Goal: Task Accomplishment & Management: Manage account settings

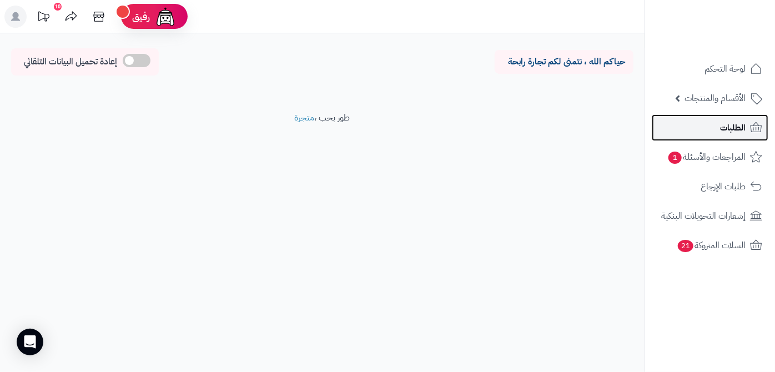
click at [711, 125] on link "الطلبات" at bounding box center [710, 127] width 117 height 27
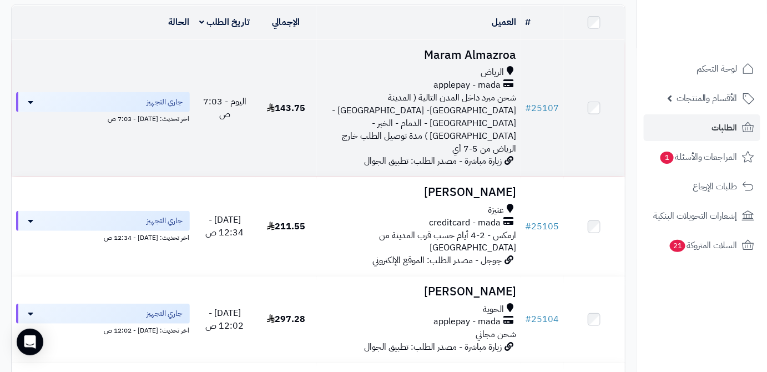
scroll to position [101, 0]
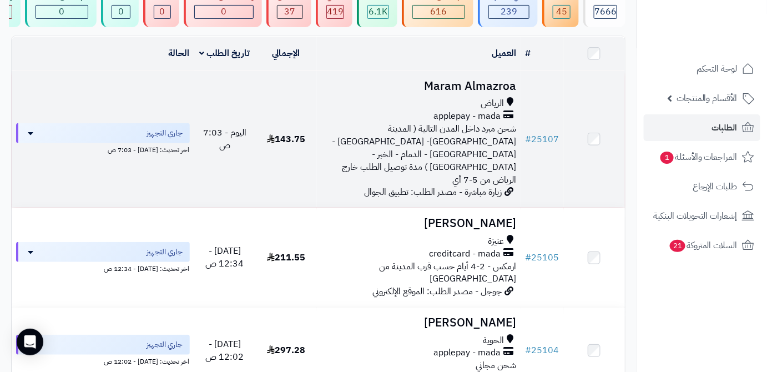
click at [431, 92] on h3 "Maram Almazroa" at bounding box center [419, 86] width 195 height 13
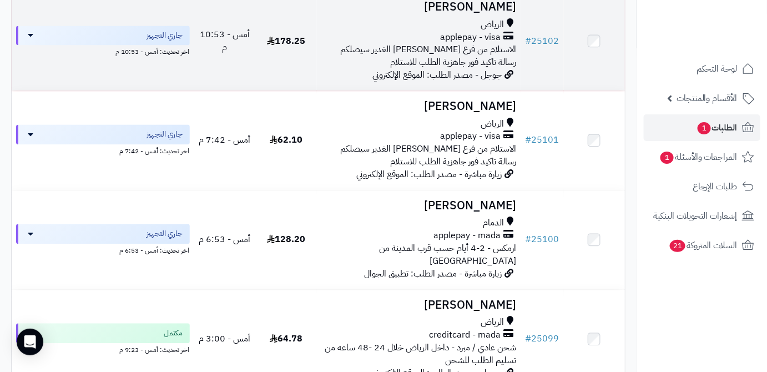
scroll to position [808, 0]
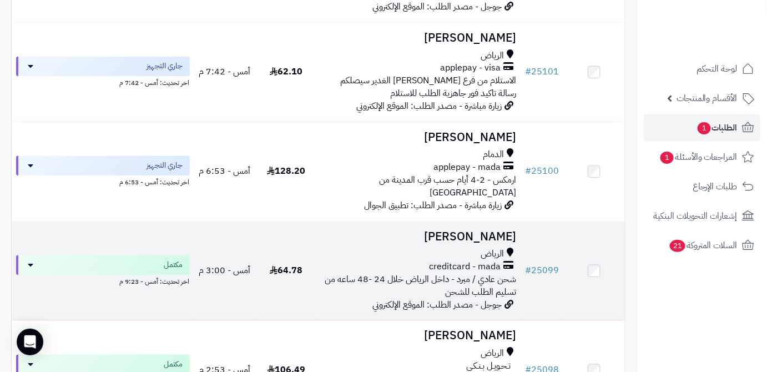
click at [441, 230] on h3 "[PERSON_NAME]" at bounding box center [419, 236] width 195 height 13
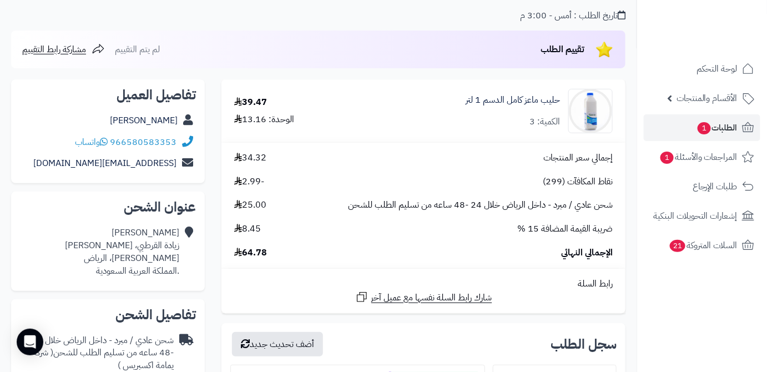
scroll to position [202, 0]
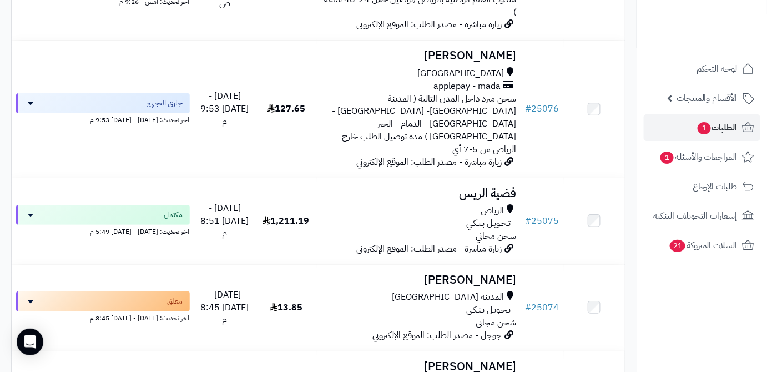
scroll to position [2776, 0]
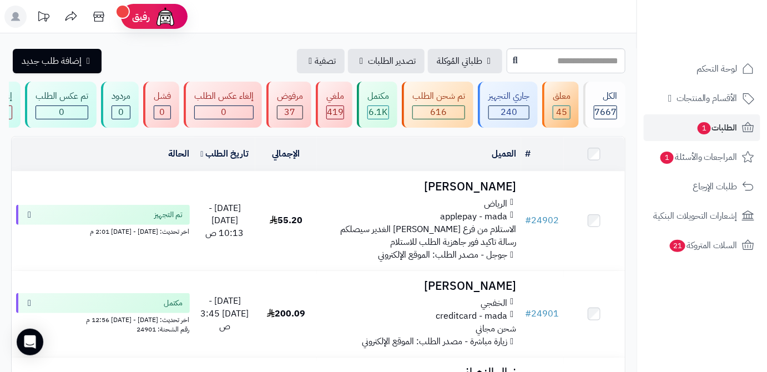
drag, startPoint x: 0, startPoint y: 0, endPoint x: 548, endPoint y: 29, distance: 548.3
click at [548, 29] on header "رفيق ! الطلبات معالجة مكتمل إرجاع المنتجات العملاء المتواجدون الان 10163 عملاء …" at bounding box center [383, 16] width 767 height 33
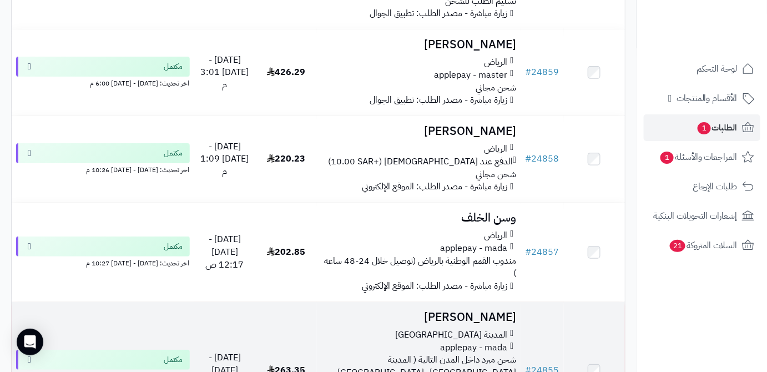
scroll to position [2824, 0]
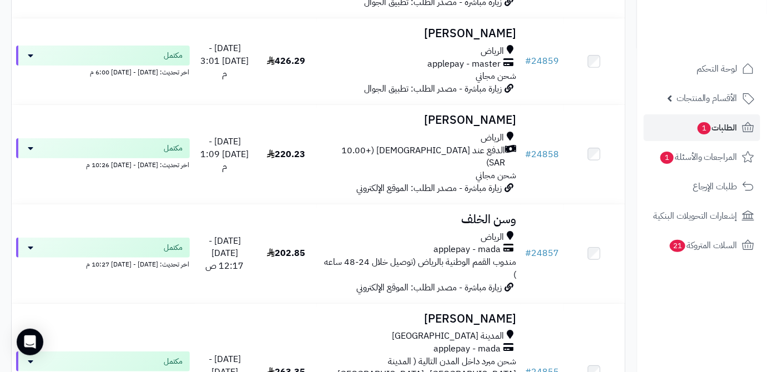
drag, startPoint x: 320, startPoint y: 292, endPoint x: 317, endPoint y: 287, distance: 6.3
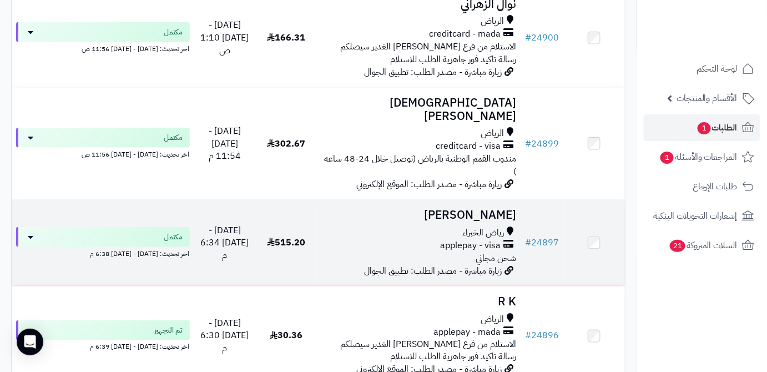
scroll to position [310, 0]
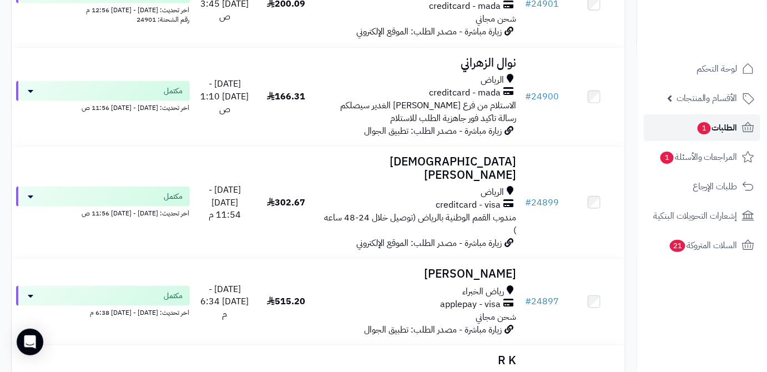
click at [710, 131] on span "الطلبات 1" at bounding box center [717, 128] width 41 height 16
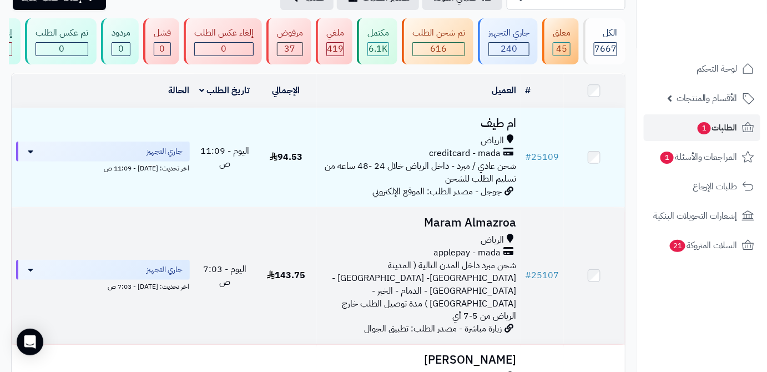
scroll to position [151, 0]
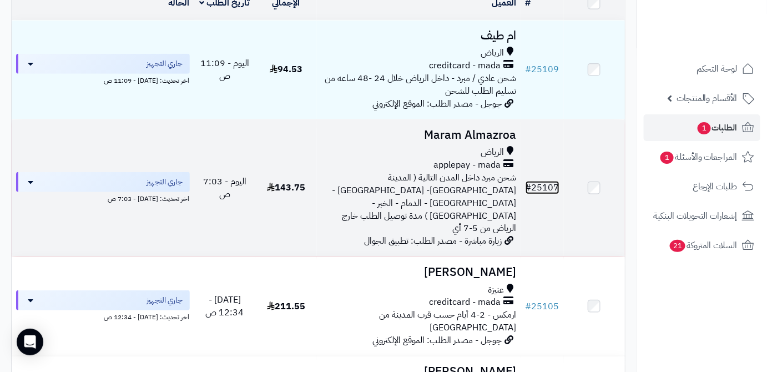
click at [543, 184] on link "# 25107" at bounding box center [543, 187] width 34 height 13
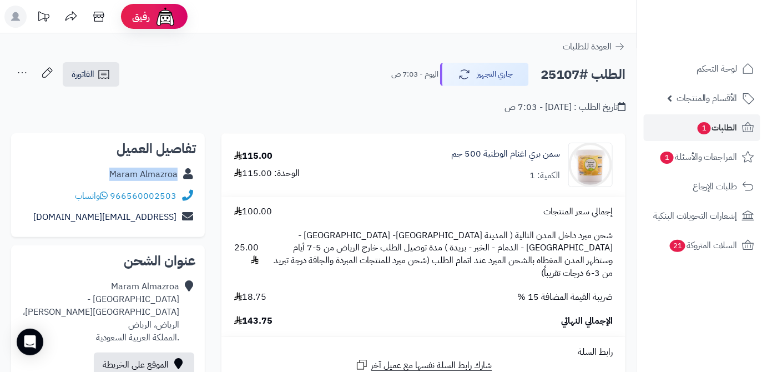
drag, startPoint x: 103, startPoint y: 174, endPoint x: 176, endPoint y: 177, distance: 72.8
click at [182, 177] on div "Maram Almazroa" at bounding box center [108, 175] width 176 height 22
copy div "Maram Almazroa"
drag, startPoint x: 114, startPoint y: 194, endPoint x: 183, endPoint y: 195, distance: 68.9
click at [183, 195] on div "966560002503 واتساب" at bounding box center [108, 196] width 176 height 22
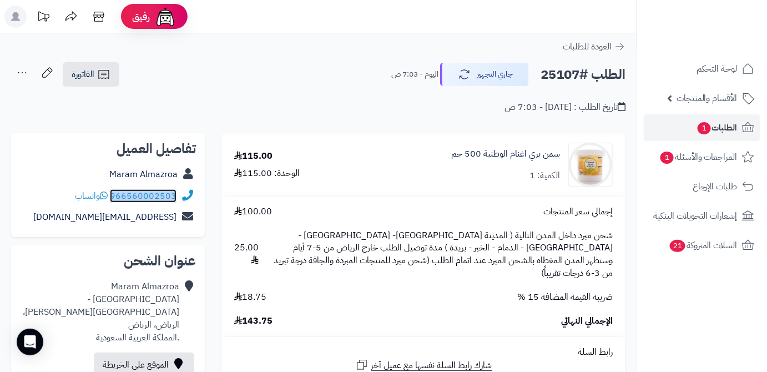
copy div "966560002503"
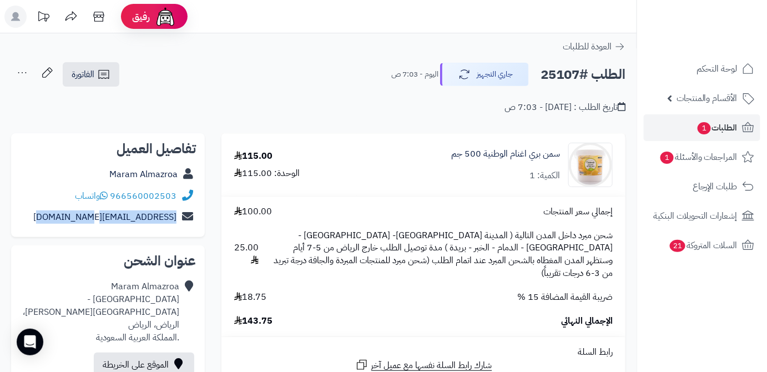
drag, startPoint x: 44, startPoint y: 218, endPoint x: 202, endPoint y: 224, distance: 157.3
click at [202, 224] on div "تفاصيل العميل Maram Almazroa 966560002503 واتساب Maram.a.Almazroa@gmail.com" at bounding box center [108, 185] width 194 height 104
copy div "Maram.a.Almazroa@gmail.com"
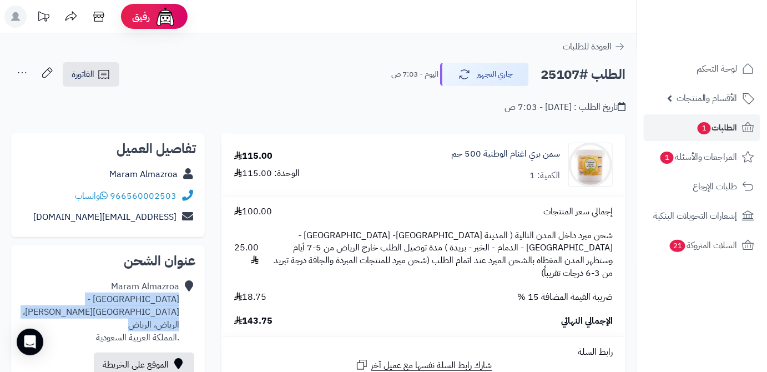
drag, startPoint x: 124, startPoint y: 313, endPoint x: 177, endPoint y: 299, distance: 54.4
click at [177, 299] on div "Maram Almazroa حي النفل - شارع الصحراء المغربيه، الرياض، الرياض .المملكة العربي…" at bounding box center [99, 311] width 159 height 63
copy div "حي النفل - شارع الصحراء المغربيه، الرياض، الرياض"
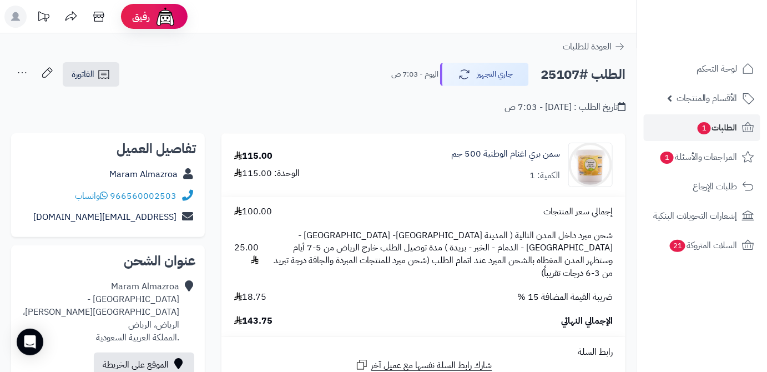
click at [552, 79] on h2 "الطلب #25107" at bounding box center [583, 74] width 85 height 23
copy h2 "25107"
click at [253, 315] on span "143.75" at bounding box center [253, 321] width 38 height 13
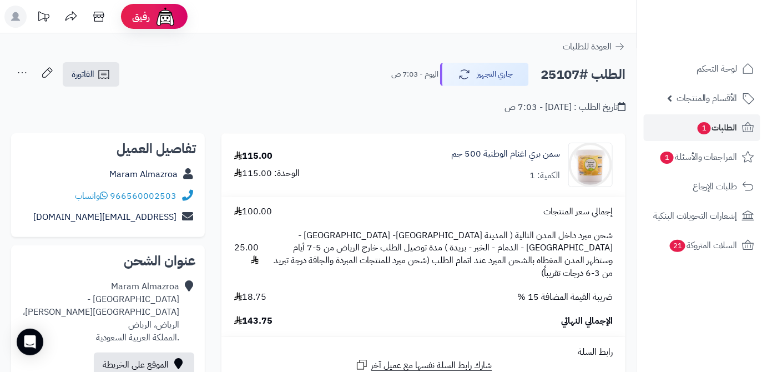
copy span "143.75"
drag, startPoint x: 564, startPoint y: 154, endPoint x: 446, endPoint y: 160, distance: 117.9
click at [446, 160] on div "سمن بري اغنام الوطنية 500 جم الكمية: 1" at bounding box center [491, 165] width 260 height 44
copy link "سمن بري اغنام الوطنية 500 جم"
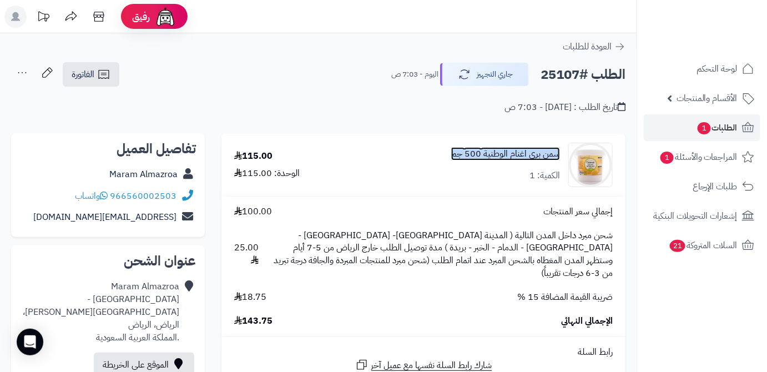
click at [525, 154] on link "سمن بري اغنام الوطنية 500 جم" at bounding box center [505, 154] width 109 height 13
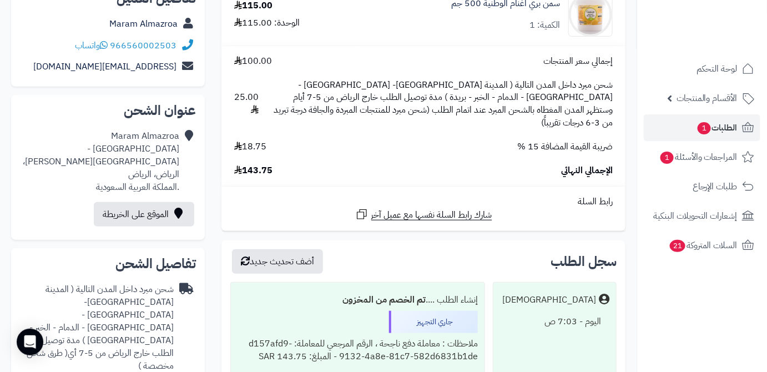
scroll to position [151, 0]
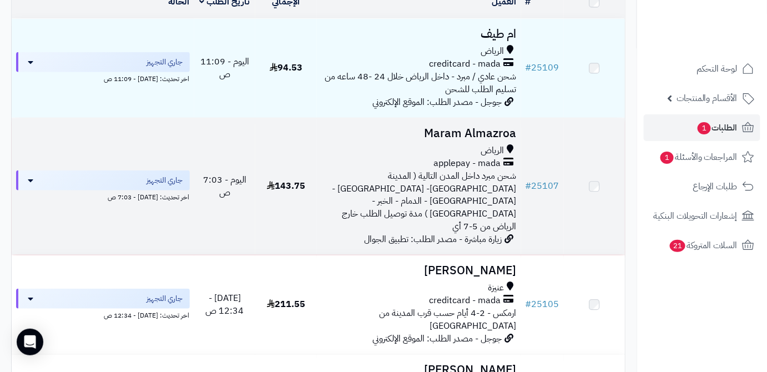
scroll to position [151, 0]
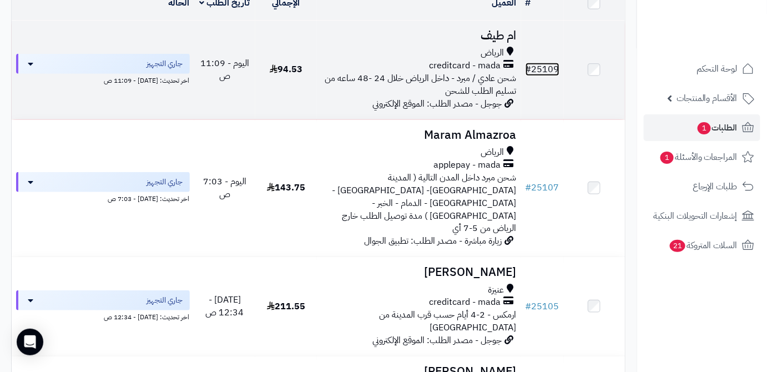
click at [539, 76] on link "# 25109" at bounding box center [543, 69] width 34 height 13
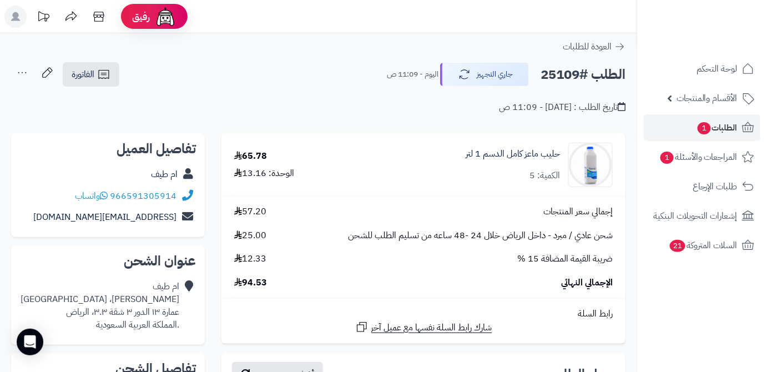
click at [573, 73] on h2 "الطلب #25109" at bounding box center [583, 74] width 85 height 23
copy h2 "25109"
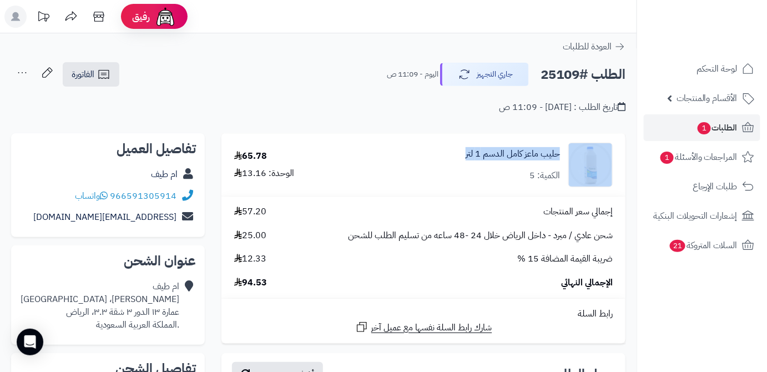
drag, startPoint x: 456, startPoint y: 151, endPoint x: 567, endPoint y: 156, distance: 111.2
click at [567, 156] on div "حليب ماعز كامل الدسم 1 لتر الكمية: 5" at bounding box center [491, 165] width 262 height 44
copy div "حليب ماعز كامل الدسم 1 لتر"
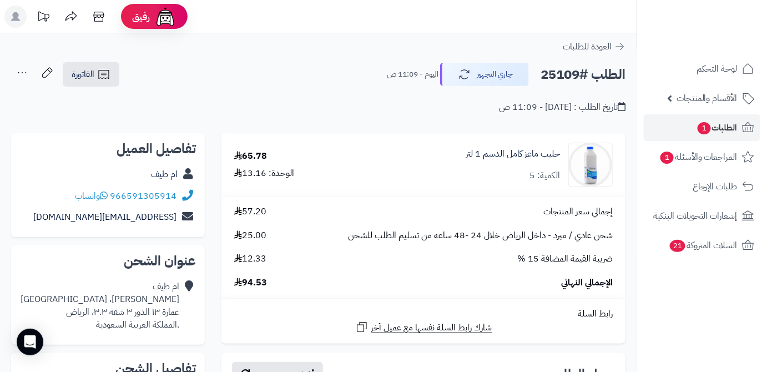
click at [255, 286] on span "94.53" at bounding box center [250, 283] width 33 height 13
copy span "94.53"
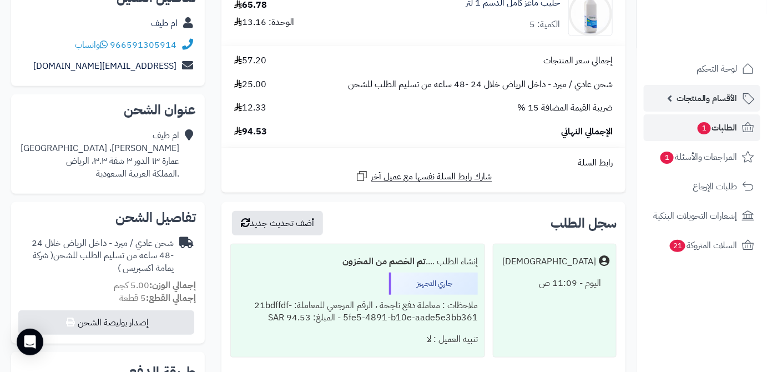
click at [716, 95] on span "الأقسام والمنتجات" at bounding box center [707, 99] width 61 height 16
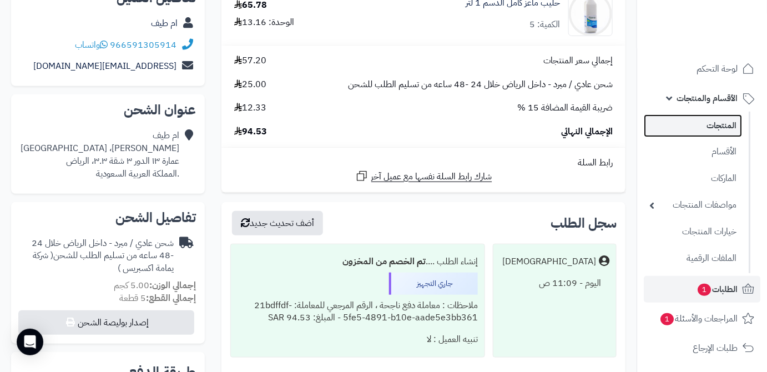
click at [705, 120] on link "المنتجات" at bounding box center [693, 125] width 98 height 23
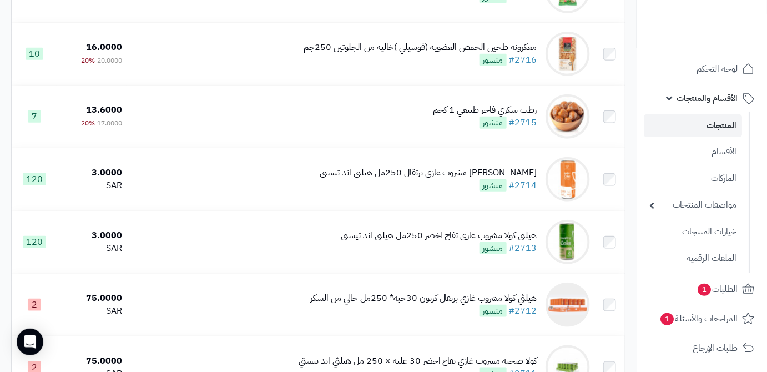
scroll to position [1790, 0]
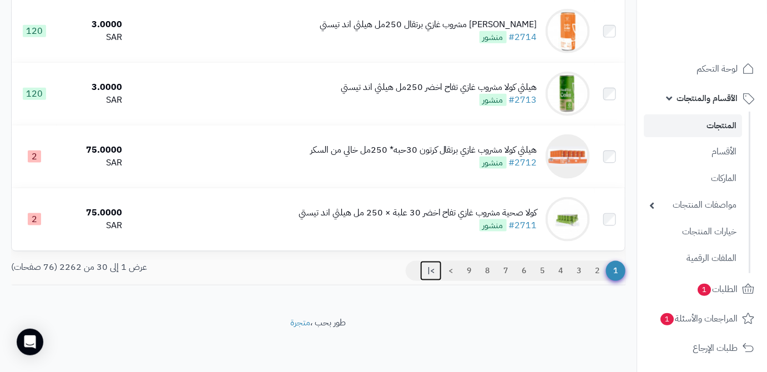
click at [429, 272] on link ">|" at bounding box center [431, 271] width 22 height 20
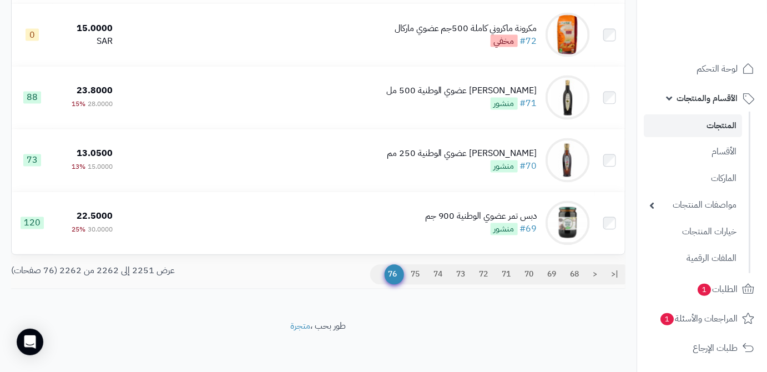
scroll to position [656, 0]
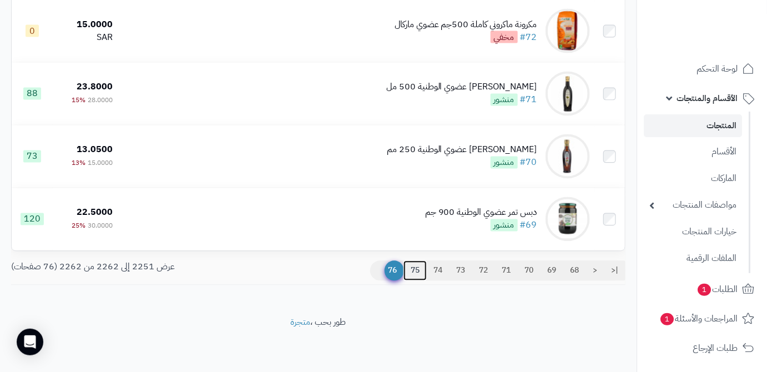
click at [409, 273] on link "75" at bounding box center [415, 271] width 23 height 20
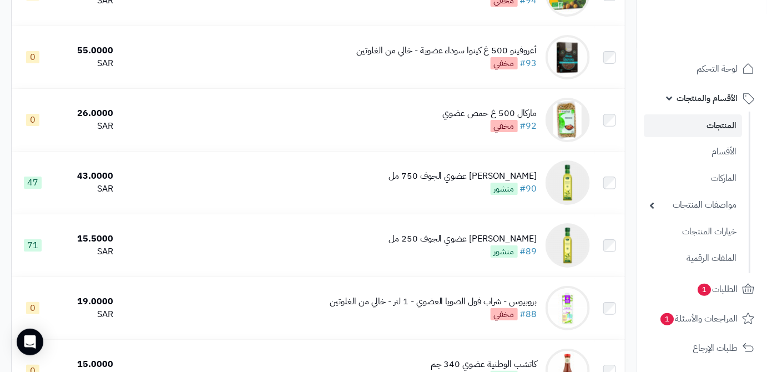
scroll to position [1464, 0]
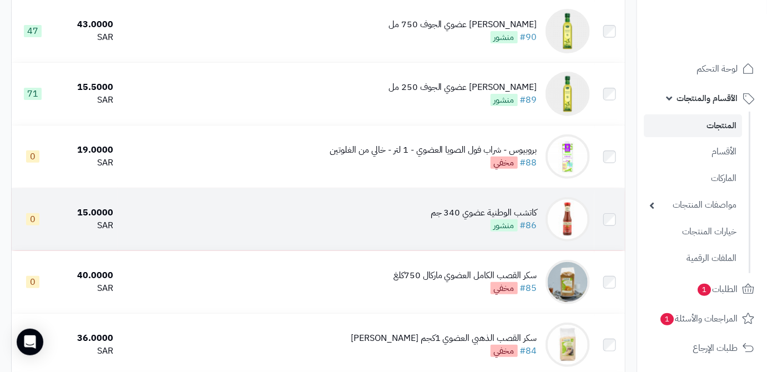
click at [454, 232] on div "كاتشب الوطنية عضوي 340 جم #86 منشور" at bounding box center [484, 220] width 107 height 26
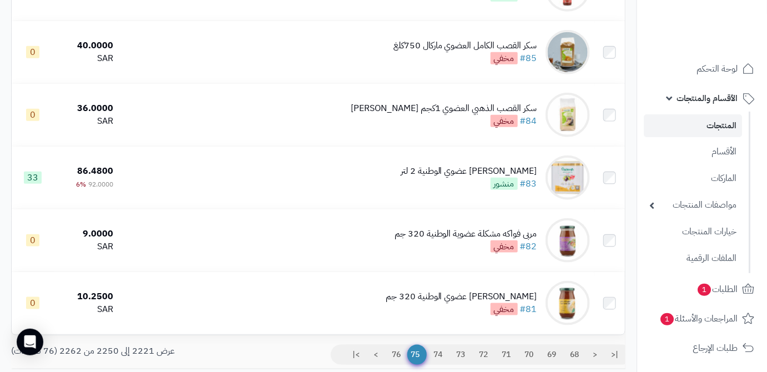
scroll to position [1766, 0]
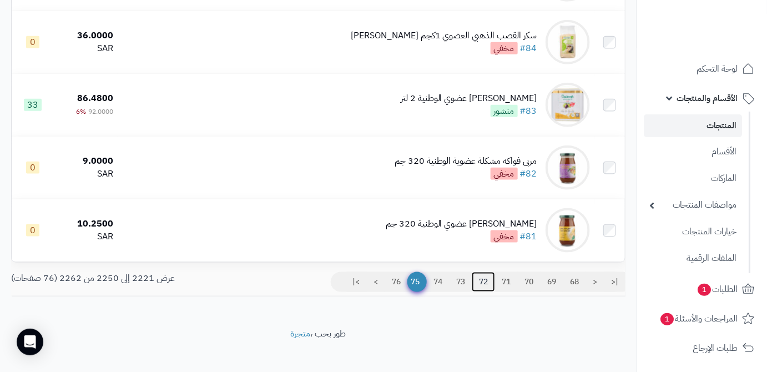
click at [483, 292] on link "72" at bounding box center [483, 282] width 23 height 20
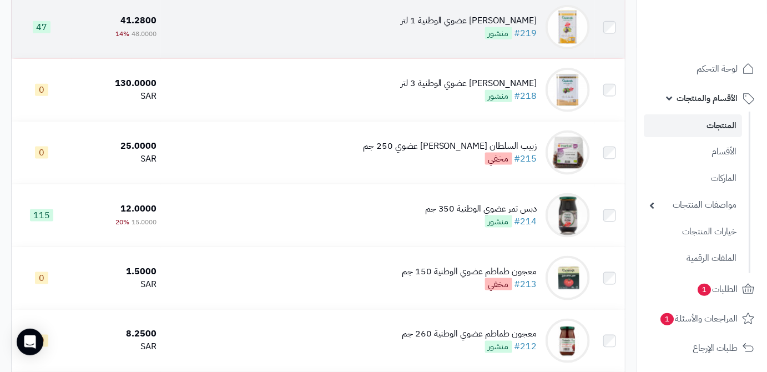
scroll to position [454, 0]
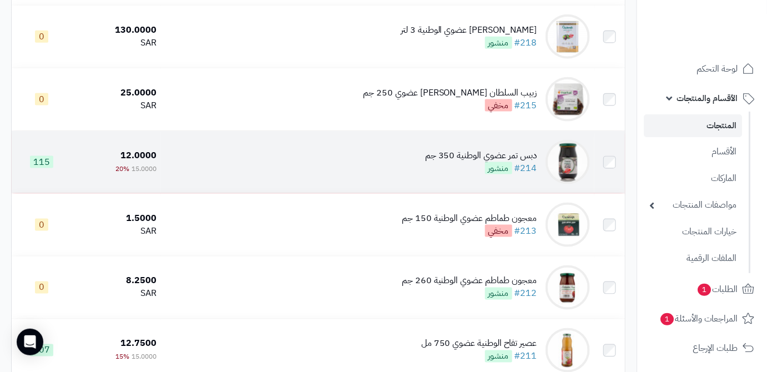
click at [526, 162] on div "دبس تمر عضوي الوطنية 350 جم" at bounding box center [481, 155] width 112 height 13
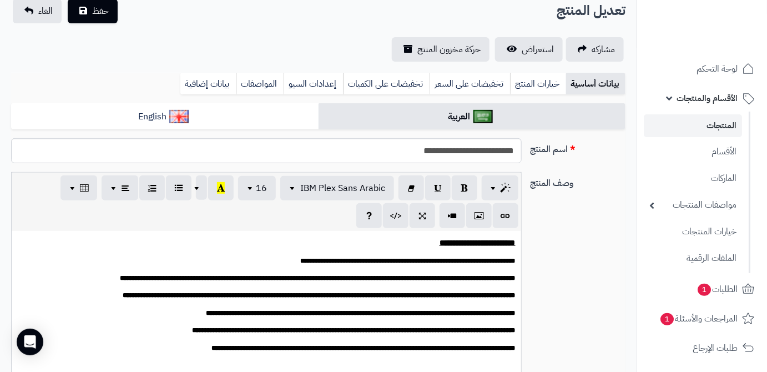
scroll to position [151, 0]
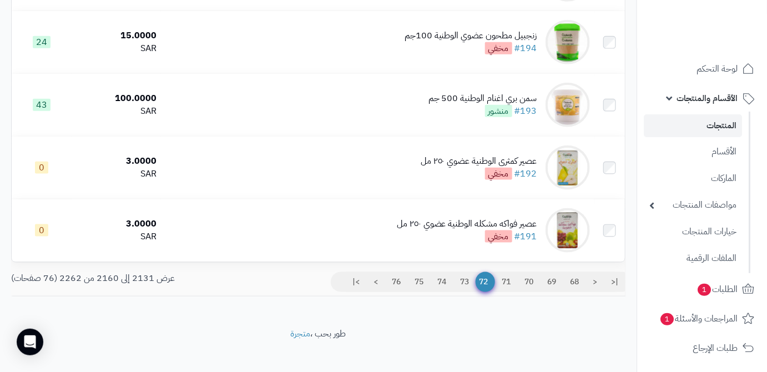
scroll to position [1615, 0]
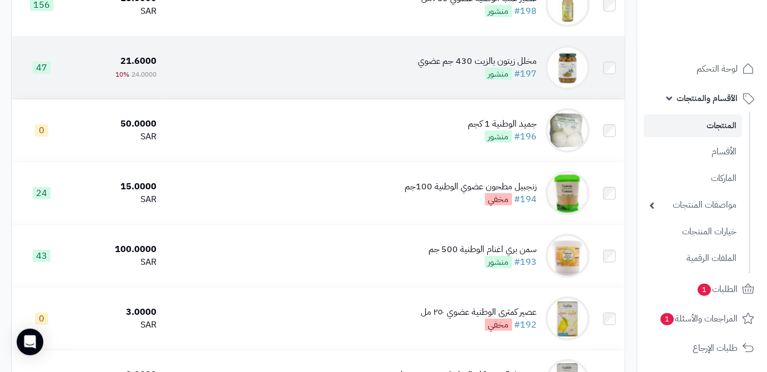
click at [444, 81] on div "مخلل زيتون بالزيت 430 جم عضوي #197 منشور" at bounding box center [477, 68] width 119 height 26
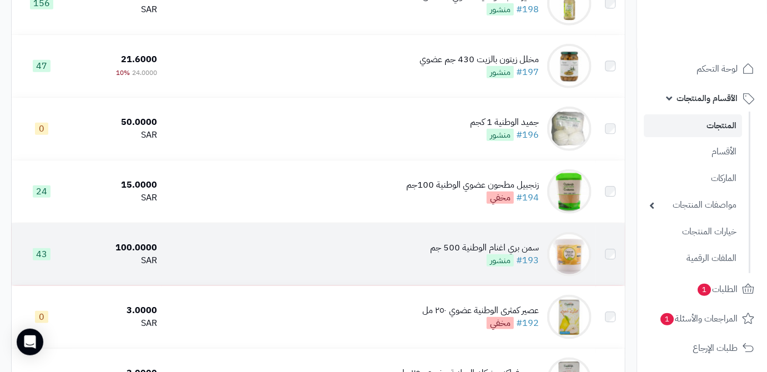
scroll to position [1615, 0]
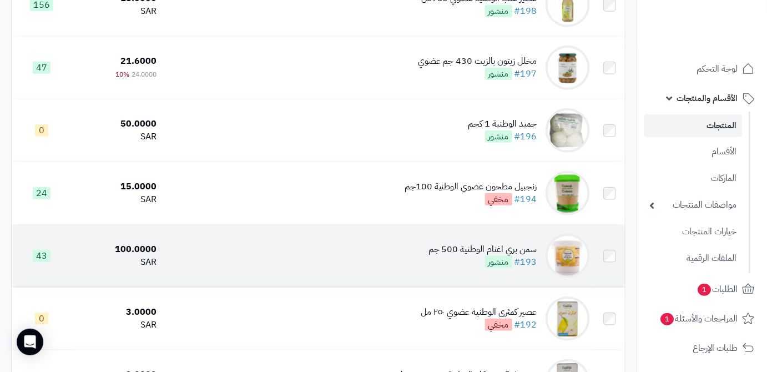
click at [458, 255] on div "سمن بري اغنام الوطنية 500 جم" at bounding box center [483, 249] width 109 height 13
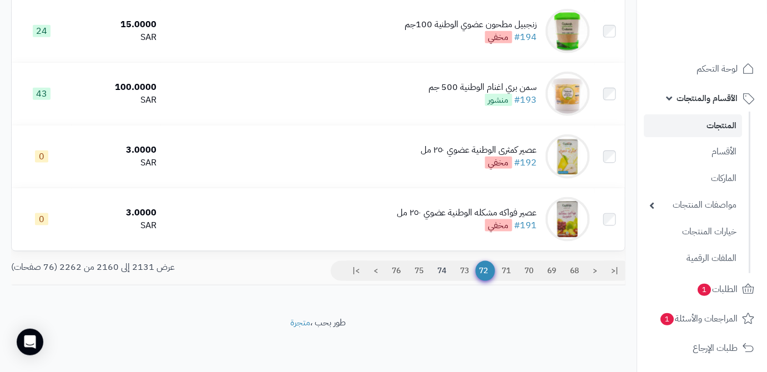
scroll to position [1810, 0]
click at [579, 261] on link "68" at bounding box center [574, 271] width 23 height 20
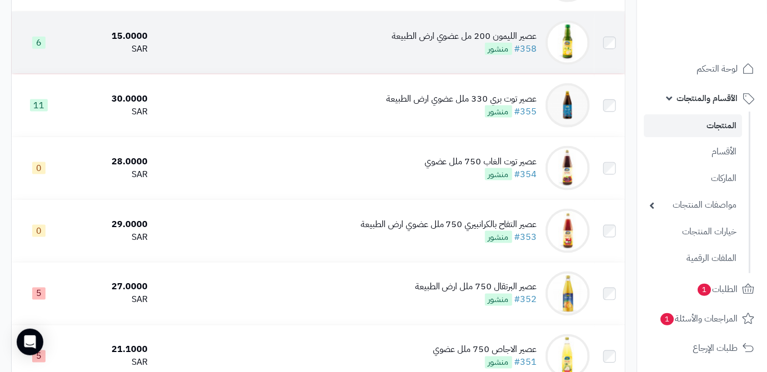
scroll to position [454, 0]
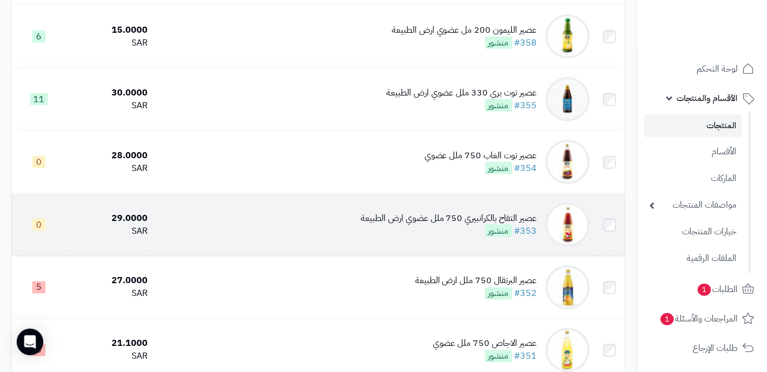
click at [410, 217] on td "عصير التفاح بالكرانبيري 750 ملل عضوي ارض الطبيعة #353 منشور" at bounding box center [373, 225] width 442 height 62
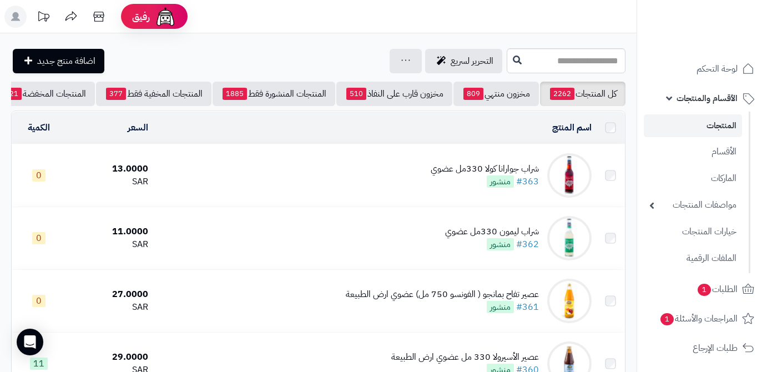
scroll to position [454, 0]
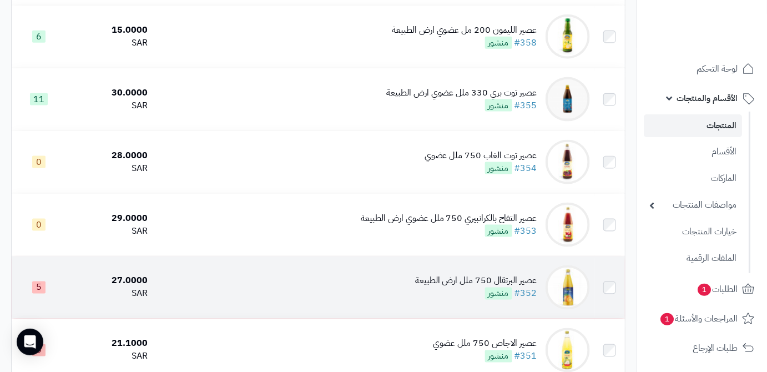
click at [464, 279] on td "عصير البرتقال 750 ملل ارض الطبيعة #352 منشور" at bounding box center [373, 288] width 442 height 62
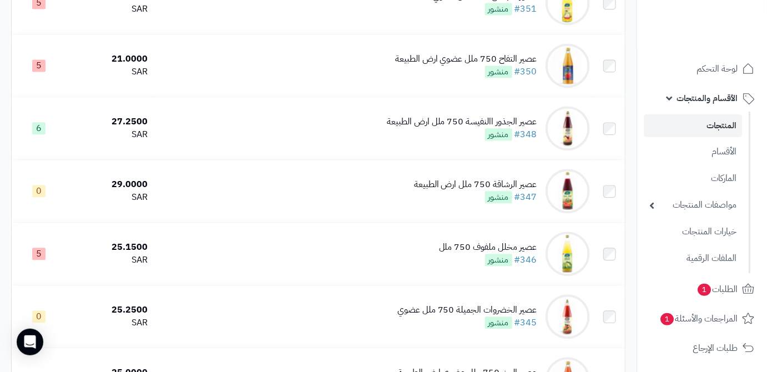
scroll to position [807, 0]
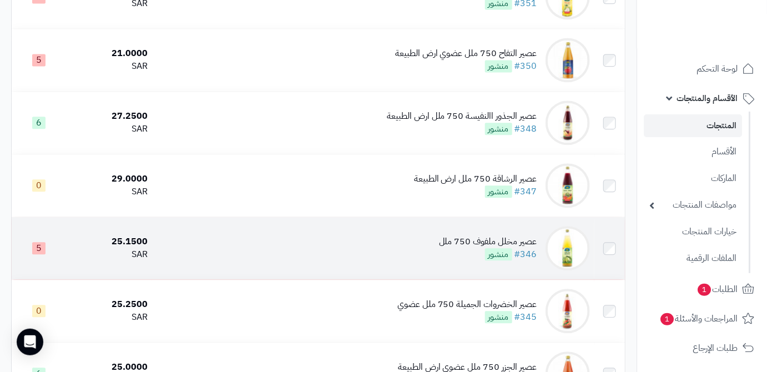
click at [529, 248] on div "عصير مخلل ملفوف 750 ملل" at bounding box center [488, 241] width 98 height 13
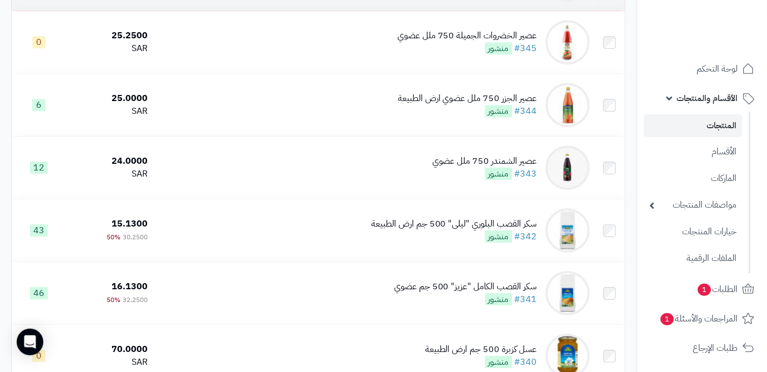
scroll to position [1111, 0]
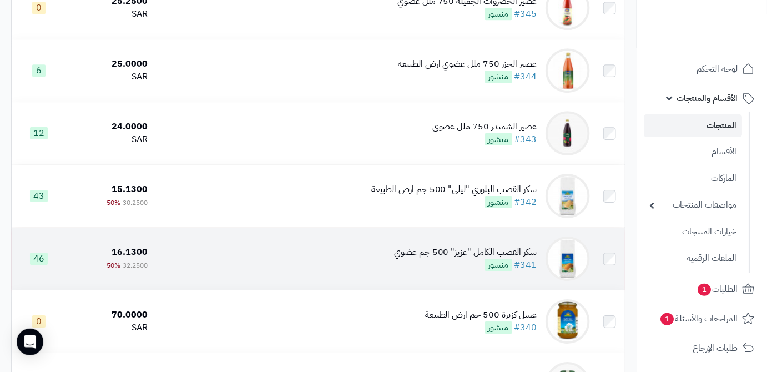
click at [463, 259] on div "سكر القصب الكامل "عزيز" 500 جم عضوي" at bounding box center [465, 252] width 143 height 13
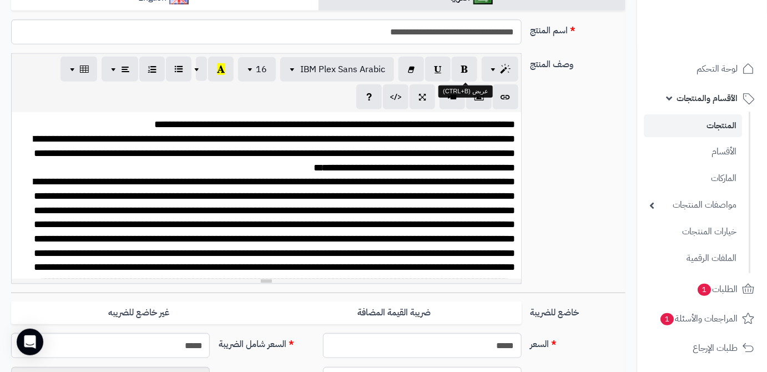
scroll to position [50, 0]
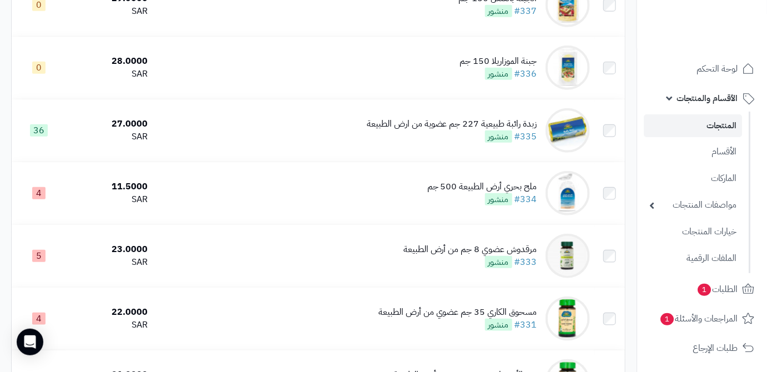
scroll to position [1810, 0]
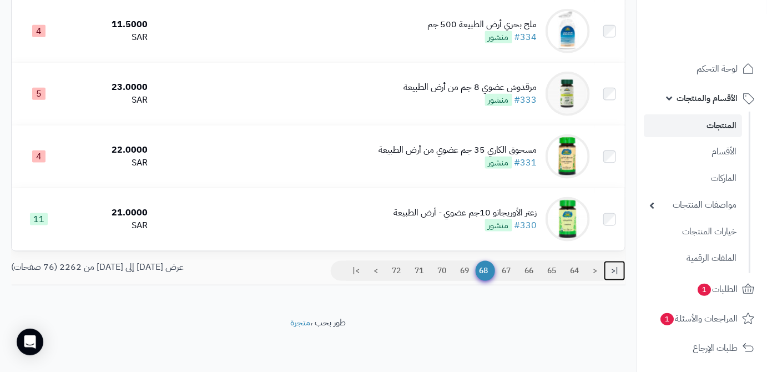
click at [612, 261] on link "|<" at bounding box center [615, 271] width 22 height 20
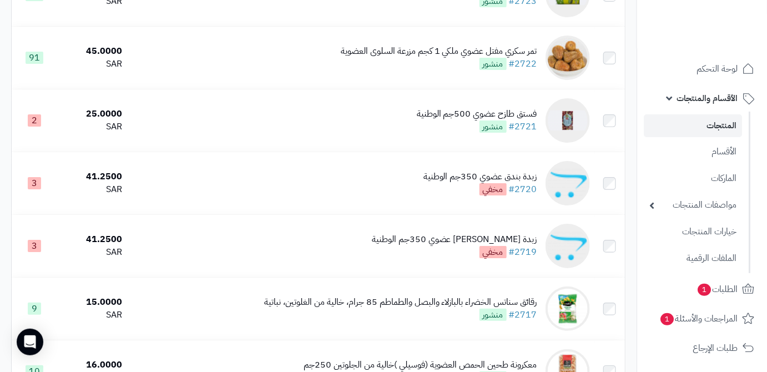
scroll to position [1790, 0]
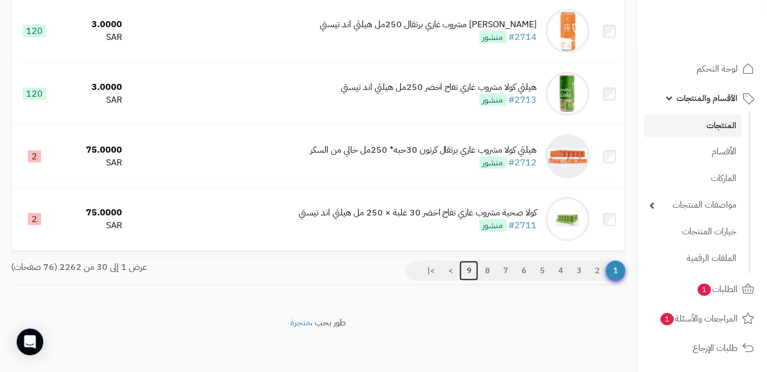
click at [467, 268] on link "9" at bounding box center [469, 271] width 19 height 20
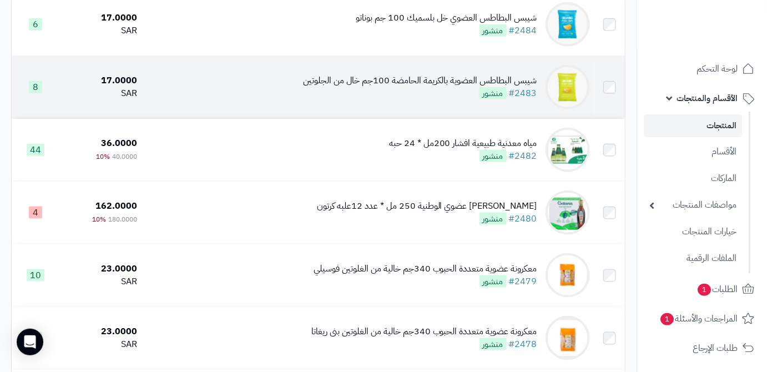
scroll to position [429, 0]
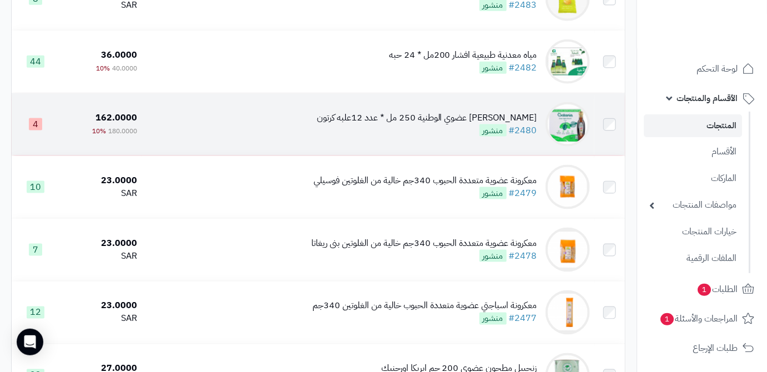
click at [420, 123] on div "[PERSON_NAME] عضوي الوطنية 250 مل * عدد 12علبه كرتون" at bounding box center [427, 118] width 220 height 13
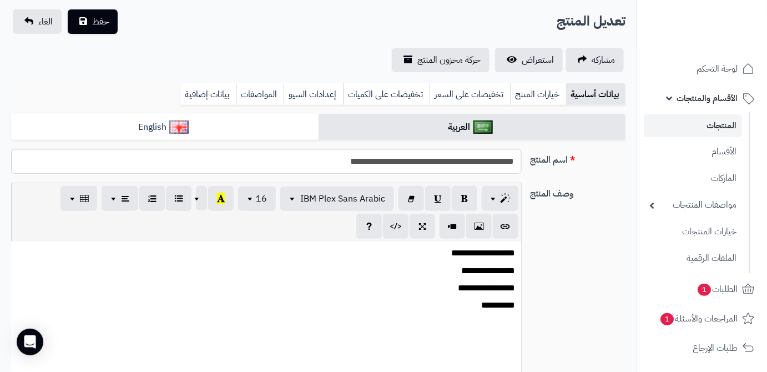
scroll to position [101, 0]
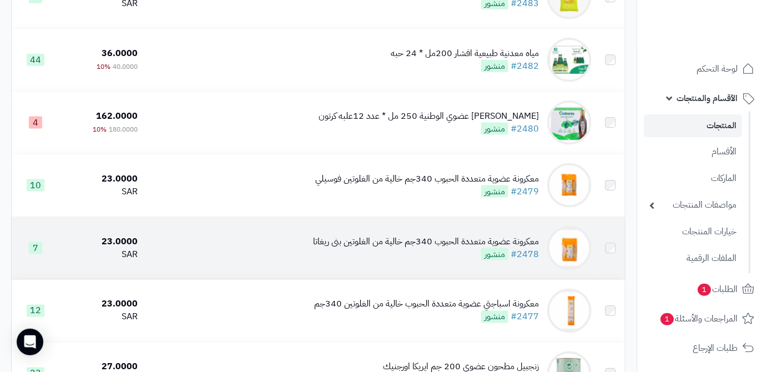
scroll to position [429, 0]
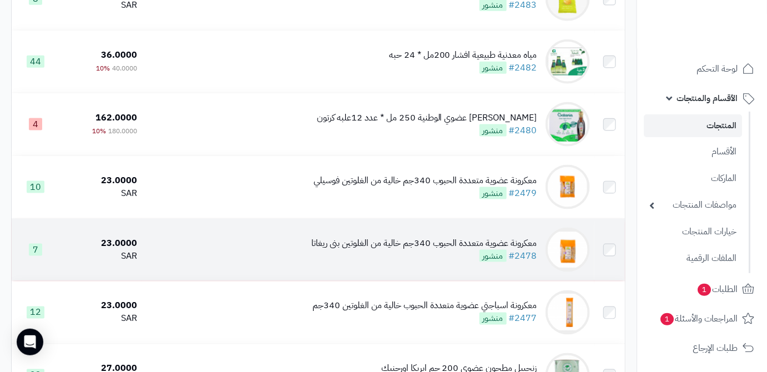
click at [415, 241] on td "معكرونة عضوية متعددة الحبوب 340جم خالية من الغلوتين بنى ريغاتا #2478 منشور" at bounding box center [368, 250] width 453 height 62
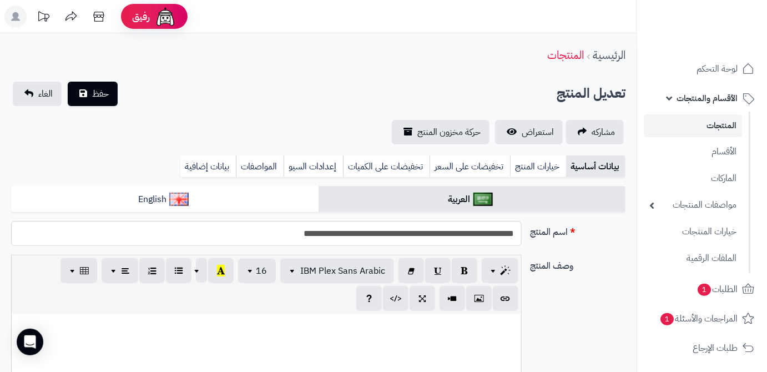
scroll to position [216, 0]
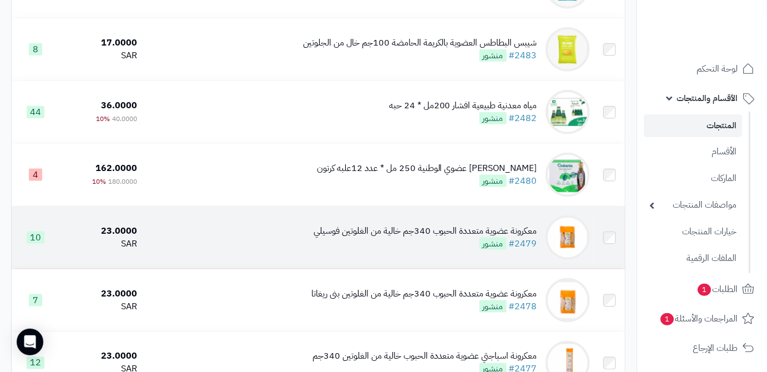
scroll to position [379, 0]
click at [441, 174] on div "[PERSON_NAME] عضوي الوطنية 250 مل * عدد 12علبه كرتون" at bounding box center [427, 168] width 220 height 13
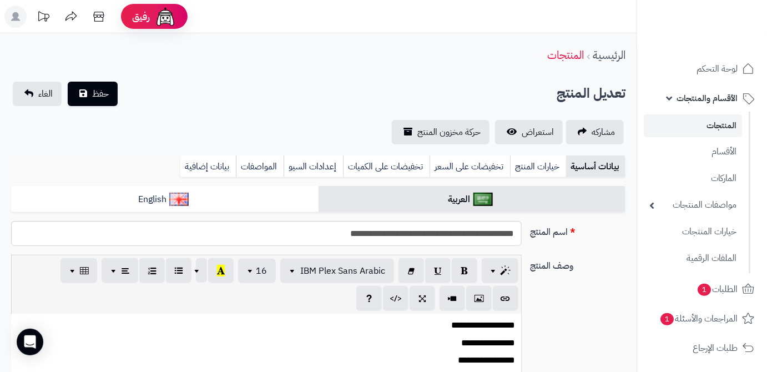
scroll to position [133, 0]
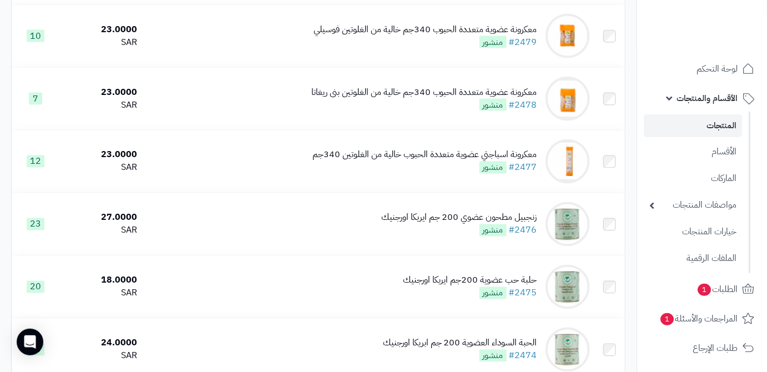
scroll to position [681, 0]
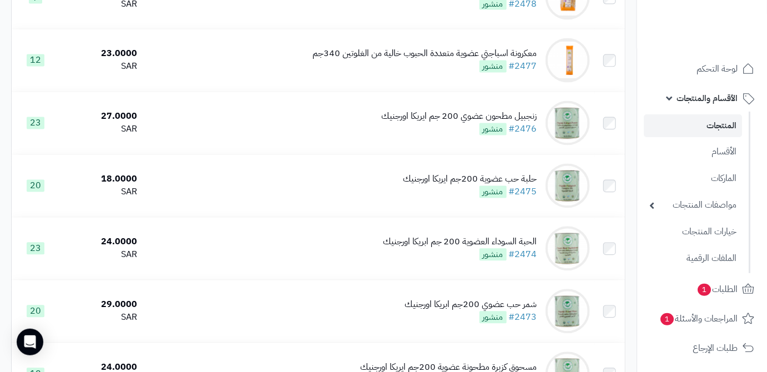
click at [426, 186] on div "حلبة حب عضوية 200جم ايريكا اورجنيك" at bounding box center [470, 179] width 134 height 13
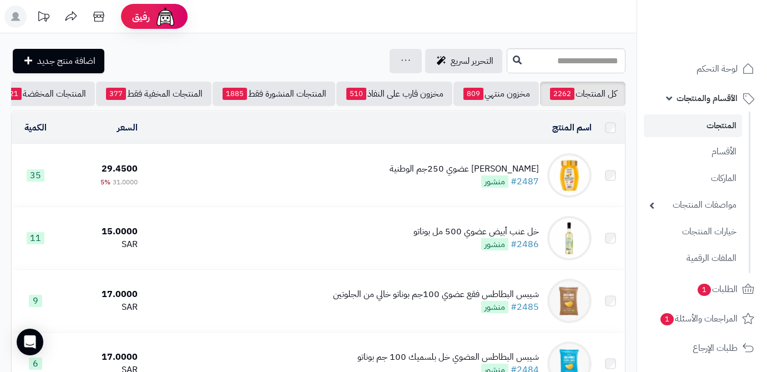
scroll to position [681, 0]
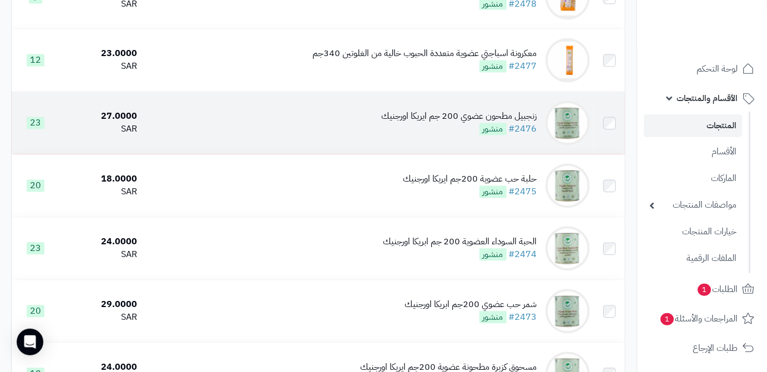
click at [434, 136] on div "زنجبيل مطحون عضوي 200 جم ايريكا اورجنيك #2476 منشور" at bounding box center [459, 124] width 156 height 26
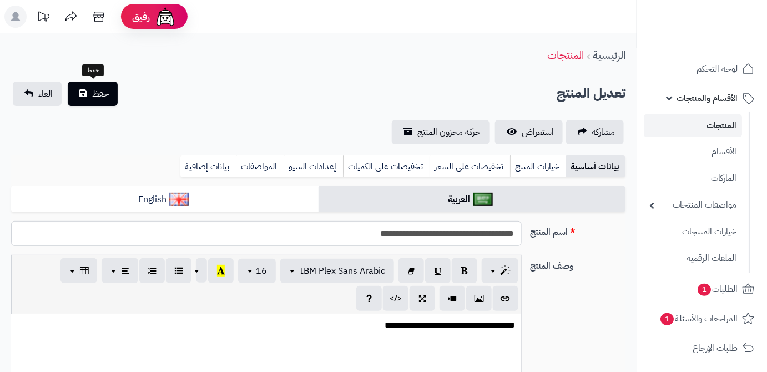
scroll to position [244, 0]
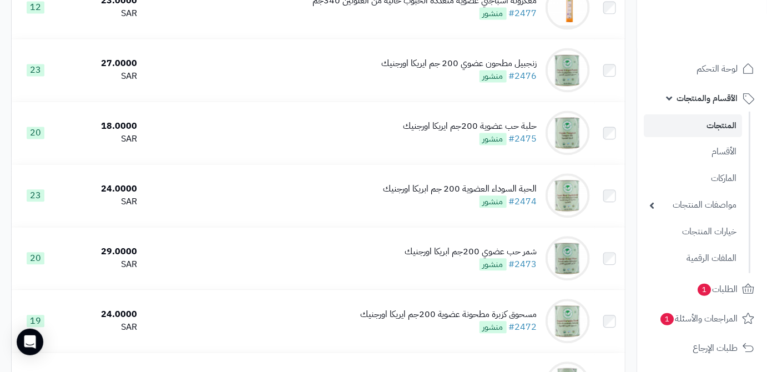
scroll to position [782, 0]
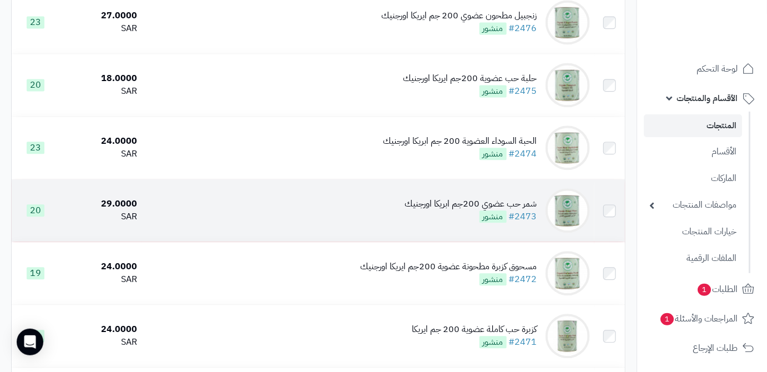
click at [380, 205] on td "شمر حب عضوي 200جم ابريكا اورجنيك #2473 منشور" at bounding box center [368, 210] width 453 height 62
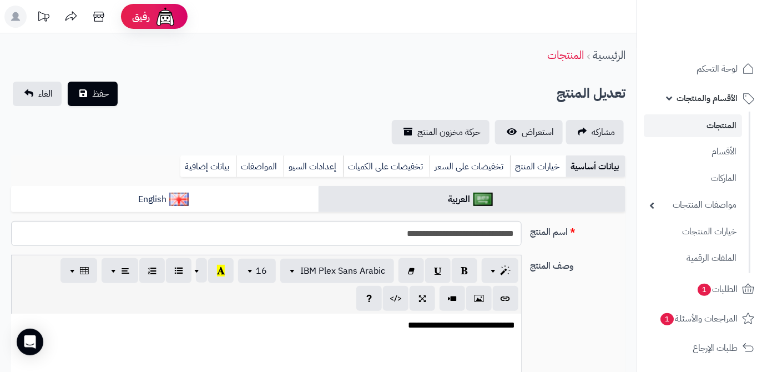
scroll to position [244, 0]
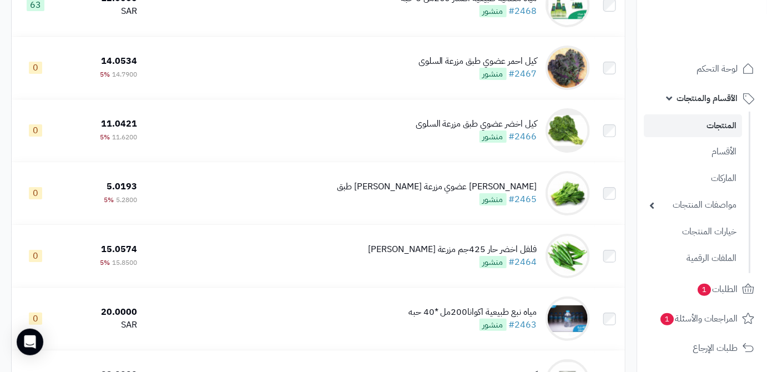
scroll to position [1338, 0]
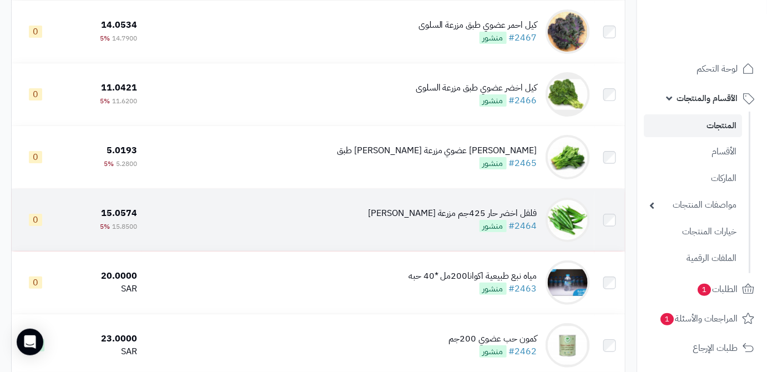
click at [474, 220] on div "فلفل اخضر حار 425جم مزرعة الشهوان" at bounding box center [452, 213] width 169 height 13
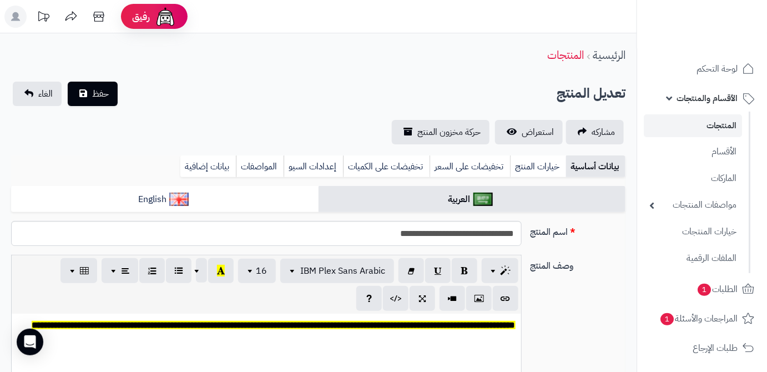
scroll to position [494, 0]
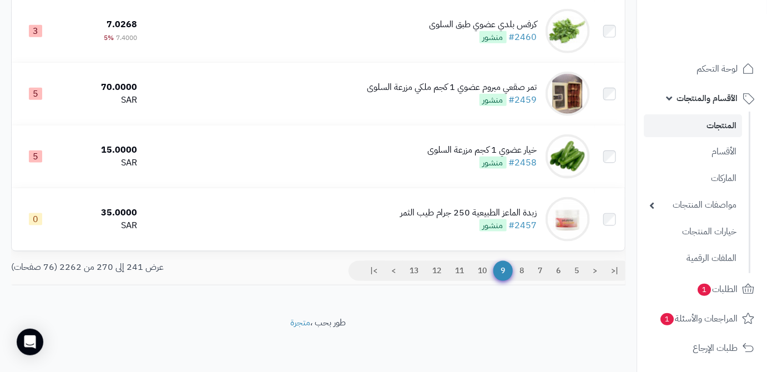
scroll to position [1790, 0]
click at [480, 266] on link "10" at bounding box center [482, 271] width 23 height 20
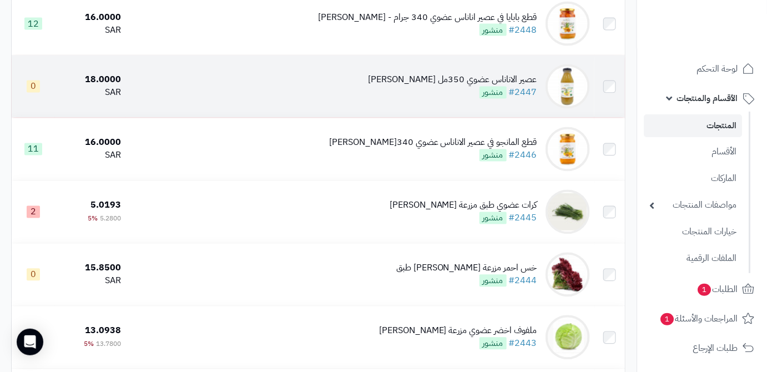
scroll to position [656, 0]
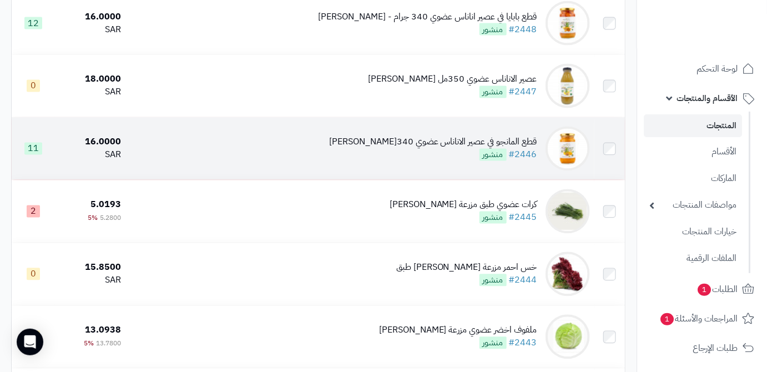
click at [424, 148] on div "قطع المانجو في عصير الاناناس عضوي 340[PERSON_NAME]" at bounding box center [433, 142] width 208 height 13
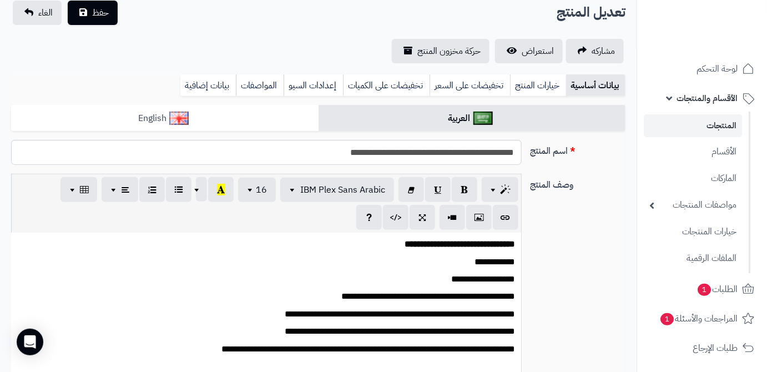
scroll to position [101, 0]
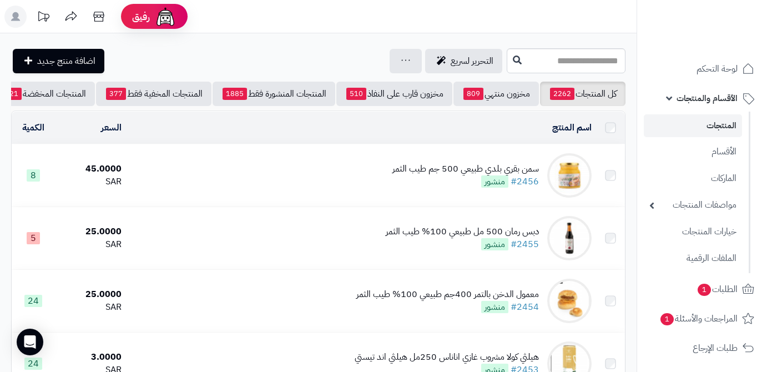
scroll to position [858, 0]
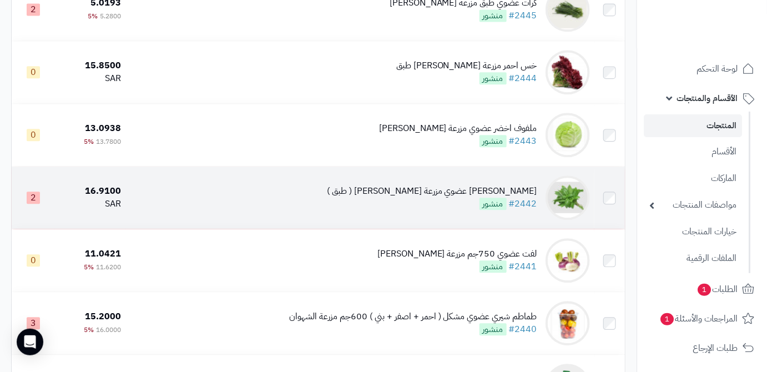
click at [350, 187] on td "[PERSON_NAME] عضوي مزرعة [PERSON_NAME] ( طبق ) #2442 منشور" at bounding box center [359, 198] width 469 height 62
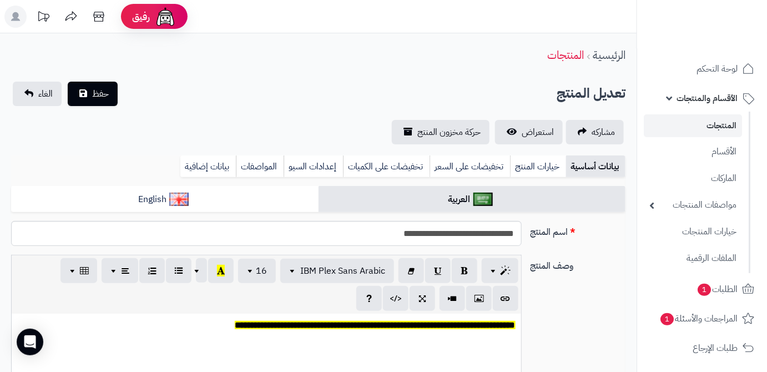
scroll to position [494, 0]
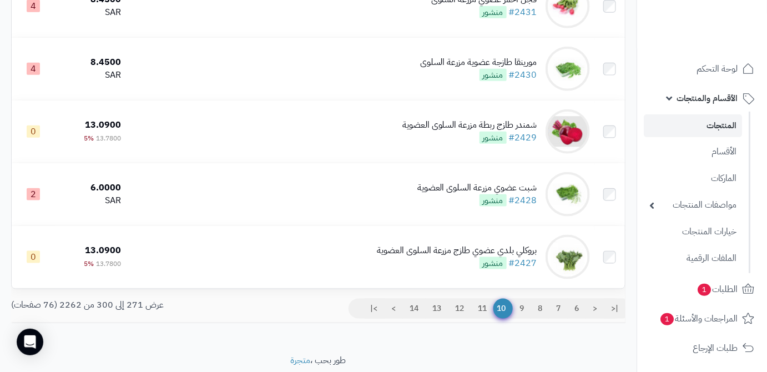
scroll to position [1790, 0]
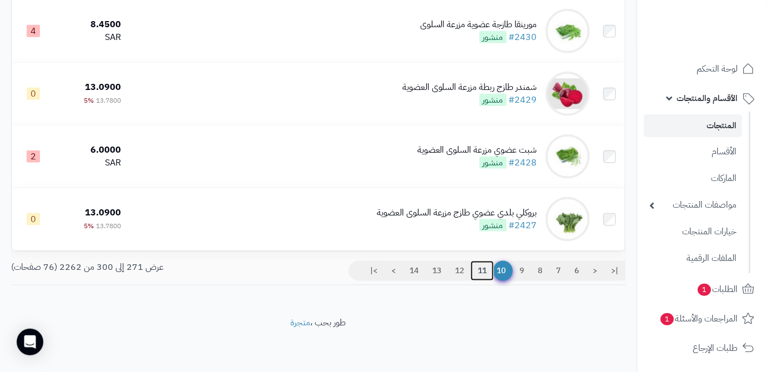
click at [478, 280] on link "11" at bounding box center [482, 271] width 23 height 20
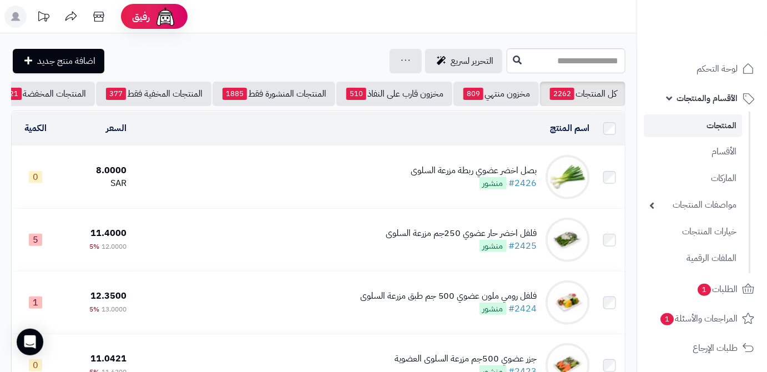
click at [418, 176] on div "بصل اخضر عضوي ربطة مزرعة السلوى" at bounding box center [474, 170] width 127 height 13
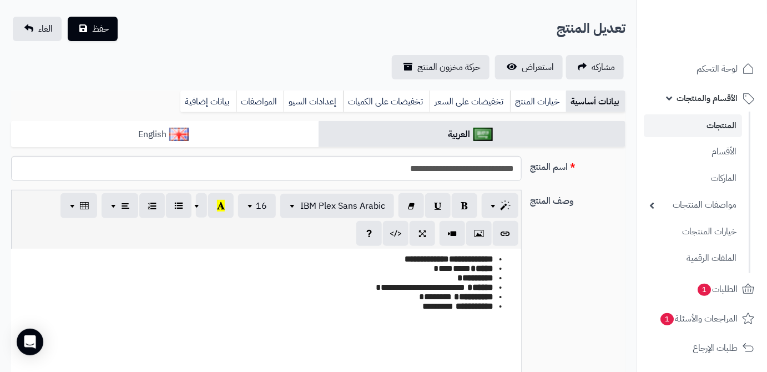
scroll to position [101, 0]
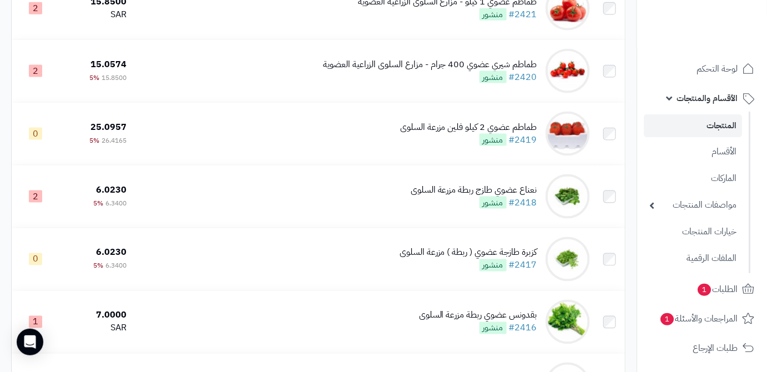
scroll to position [516, 0]
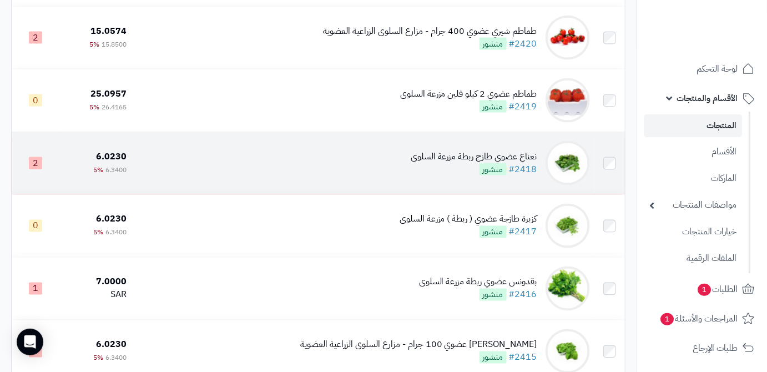
click at [451, 176] on div "نعناع عضوي طازج ربطة مزرعة السلوى #2418 منشور" at bounding box center [474, 163] width 127 height 26
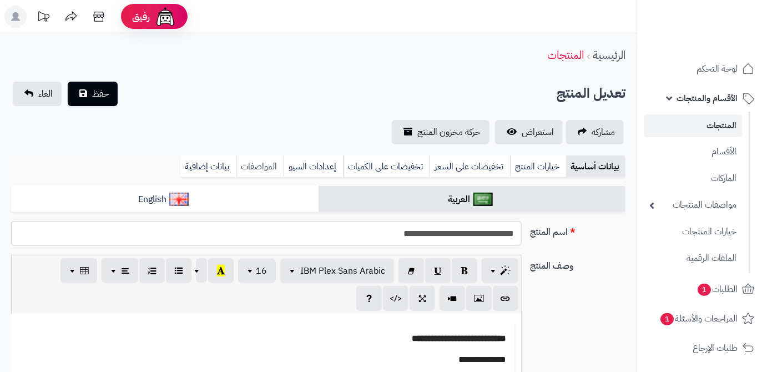
scroll to position [494, 0]
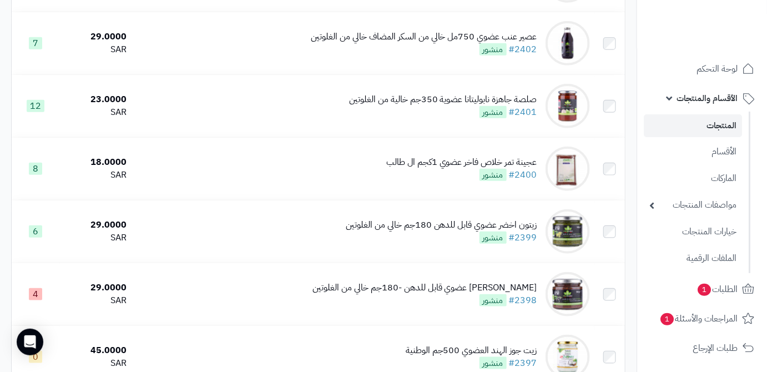
scroll to position [1728, 0]
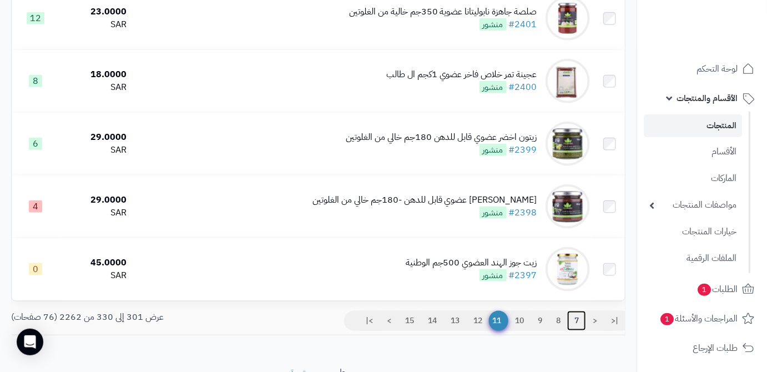
click at [574, 331] on link "7" at bounding box center [577, 321] width 19 height 20
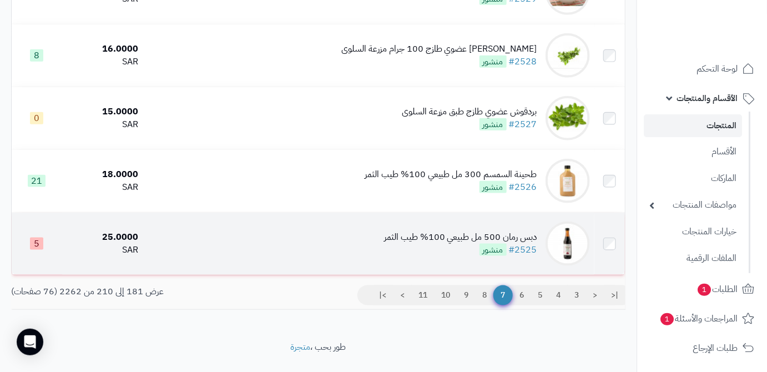
scroll to position [1790, 0]
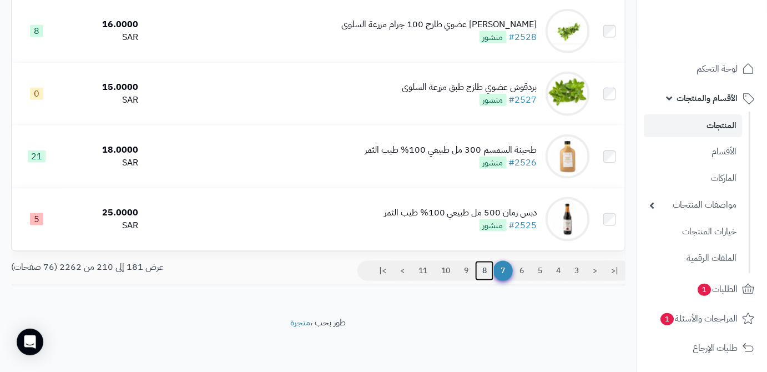
click at [484, 266] on link "8" at bounding box center [484, 271] width 19 height 20
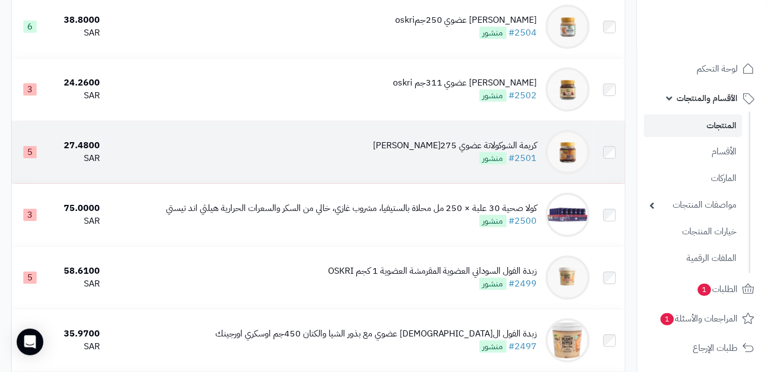
scroll to position [1262, 0]
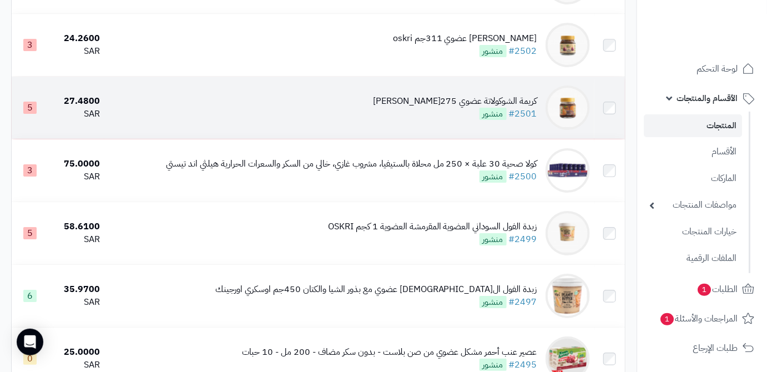
click at [438, 108] on div "كريمة الشوكولاتة عضوي 275[PERSON_NAME]" at bounding box center [455, 101] width 164 height 13
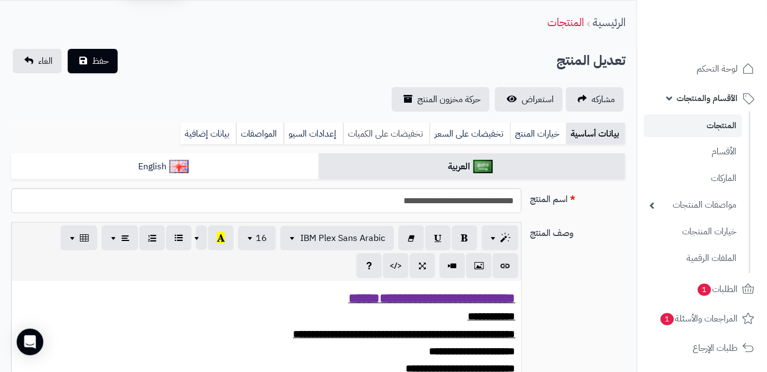
scroll to position [50, 0]
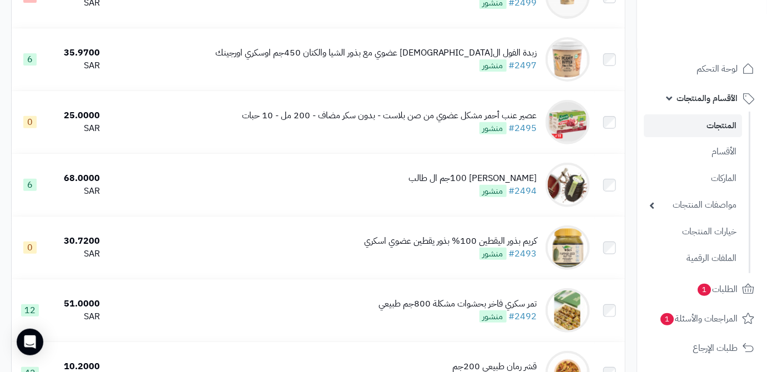
scroll to position [1514, 0]
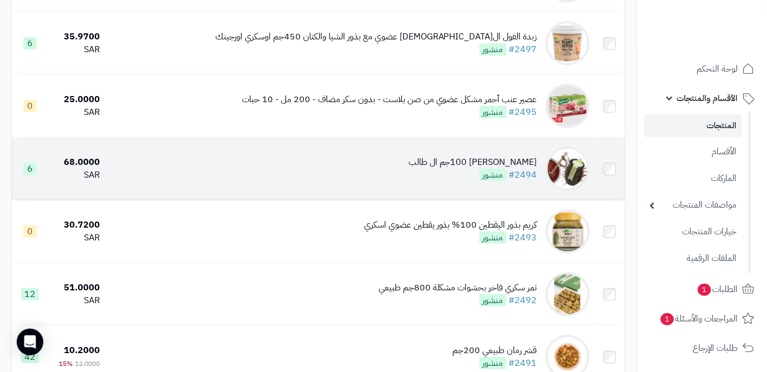
click at [435, 169] on div "عسل سمر عضوي 100جم ال طالب" at bounding box center [473, 162] width 129 height 13
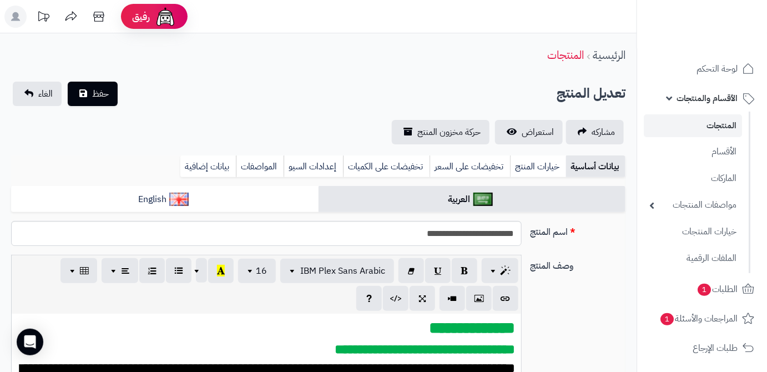
scroll to position [327, 0]
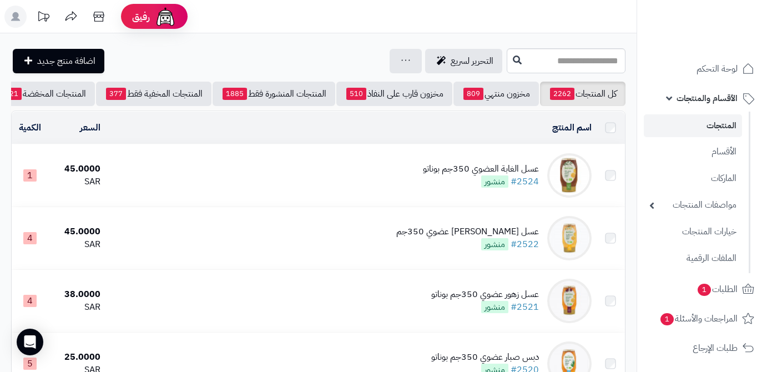
scroll to position [1514, 0]
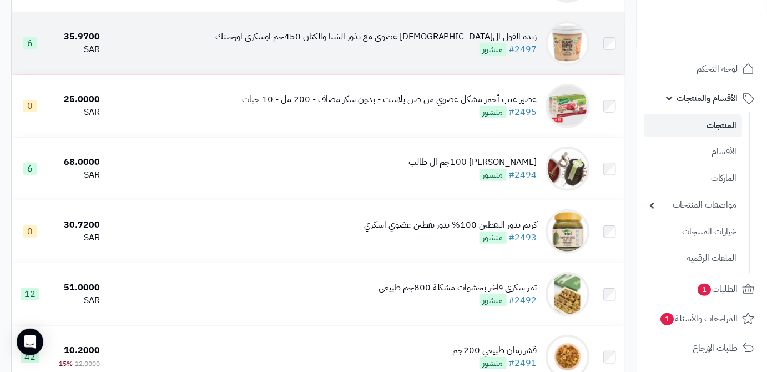
click at [451, 56] on div "زبدة الفول السوداني عضوي مع بذور الشيا والكتان 450جم اوسكري اورجينك #2497 منشور" at bounding box center [376, 44] width 322 height 26
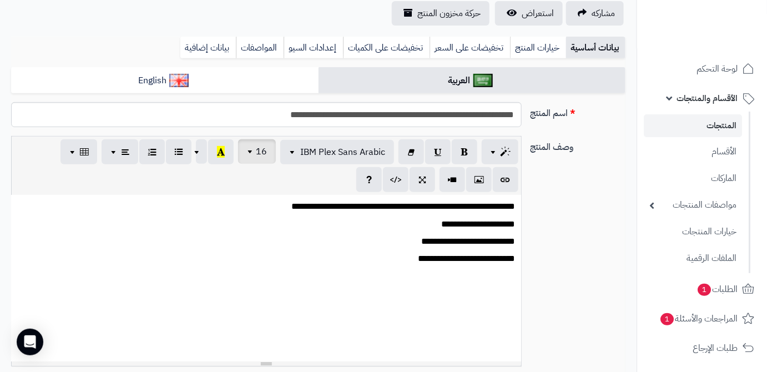
scroll to position [151, 0]
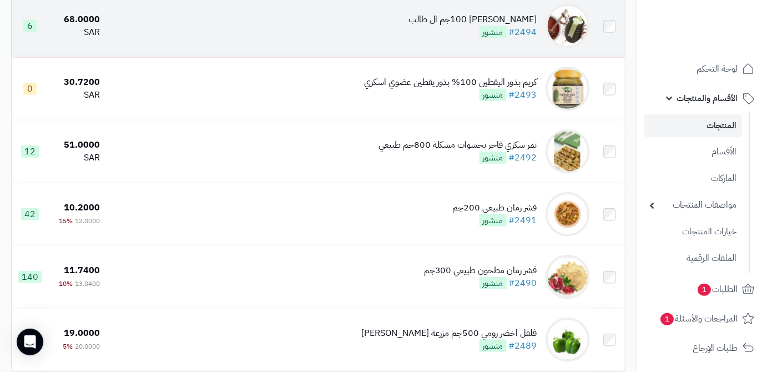
scroll to position [1666, 0]
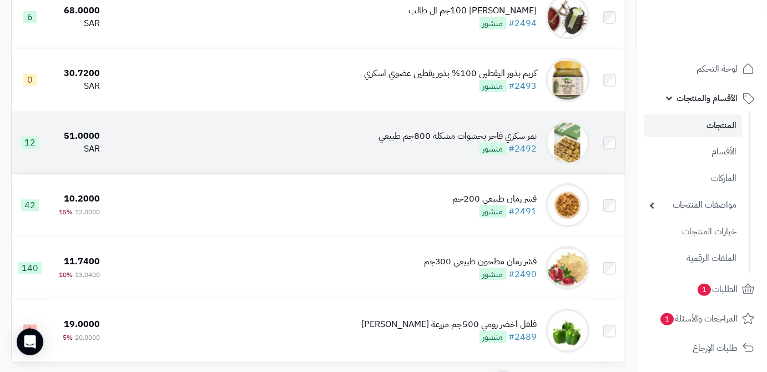
click at [445, 137] on td "تمر سكري فاخر بحشوات مشكلة 800جم طبيعي #2492 منشور" at bounding box center [349, 143] width 490 height 62
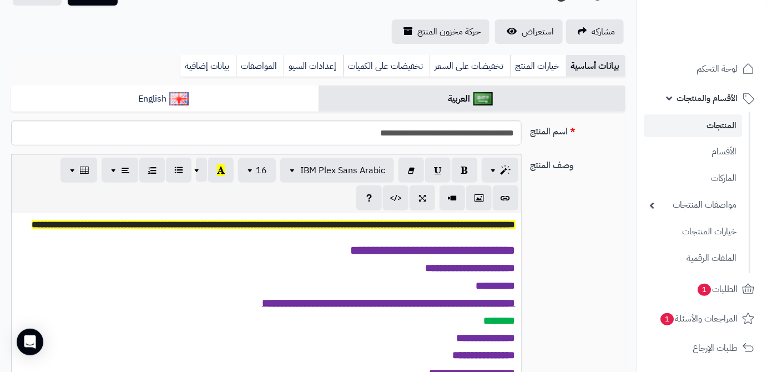
scroll to position [144, 0]
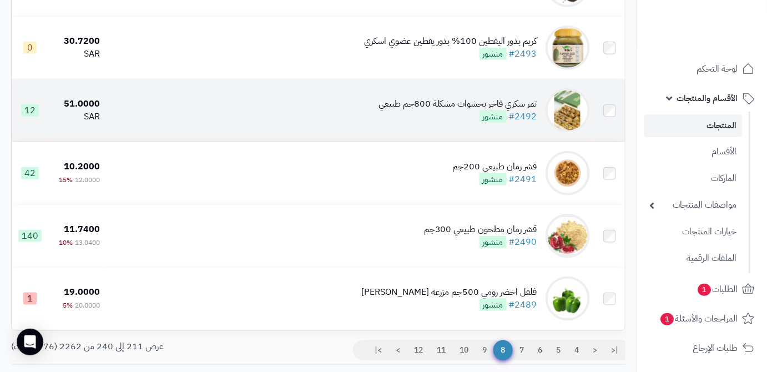
scroll to position [1790, 0]
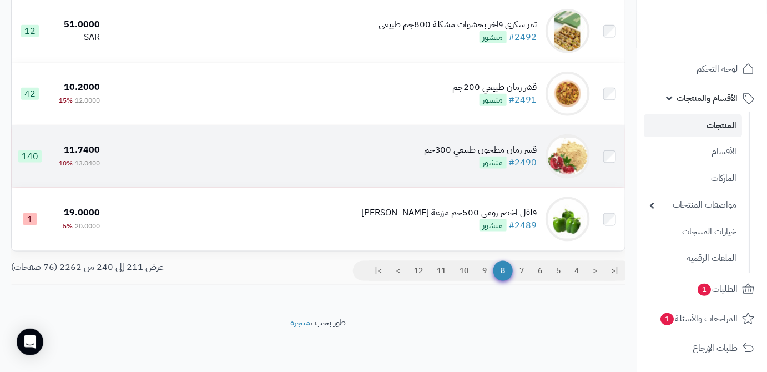
click at [438, 146] on div "قشر رمان مطحون طبيعي 300جم" at bounding box center [480, 150] width 113 height 13
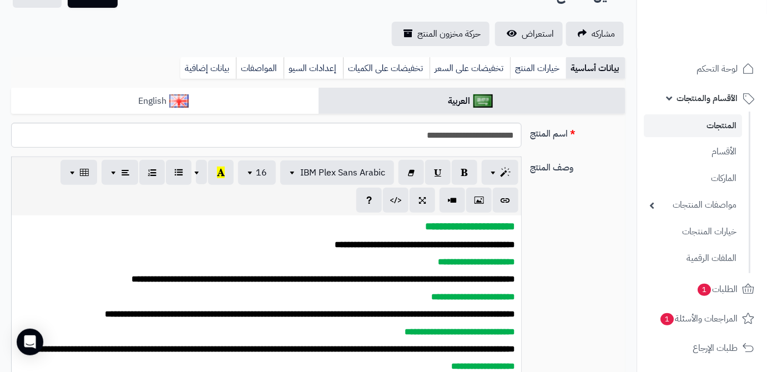
scroll to position [101, 0]
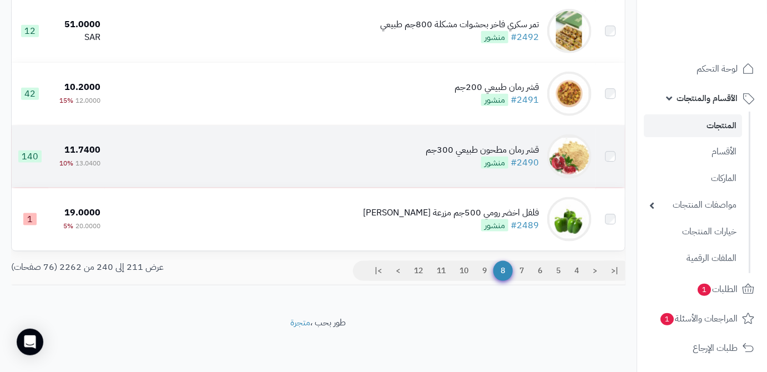
scroll to position [1790, 0]
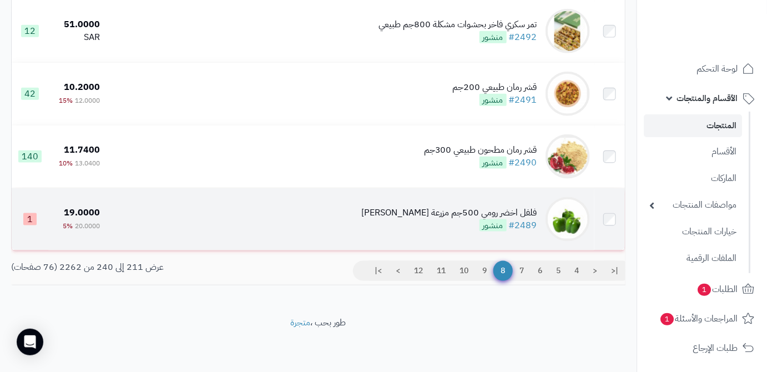
click at [424, 210] on div "فلفل اخضر رومي 500جم مزرعة الشهوان" at bounding box center [449, 213] width 176 height 13
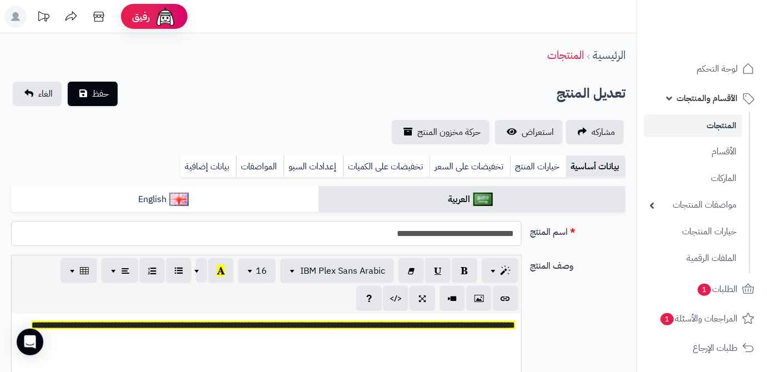
scroll to position [494, 0]
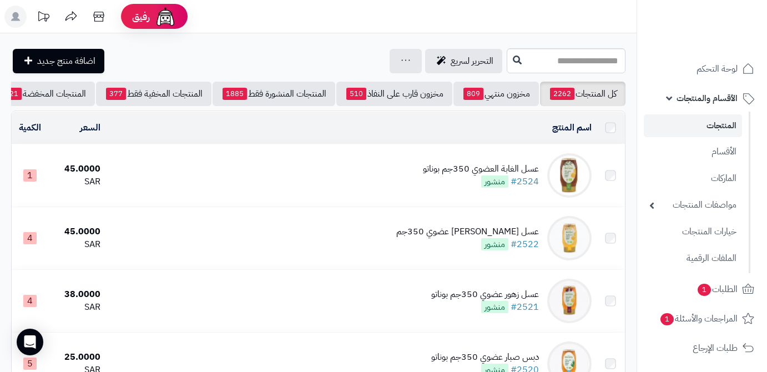
scroll to position [1790, 0]
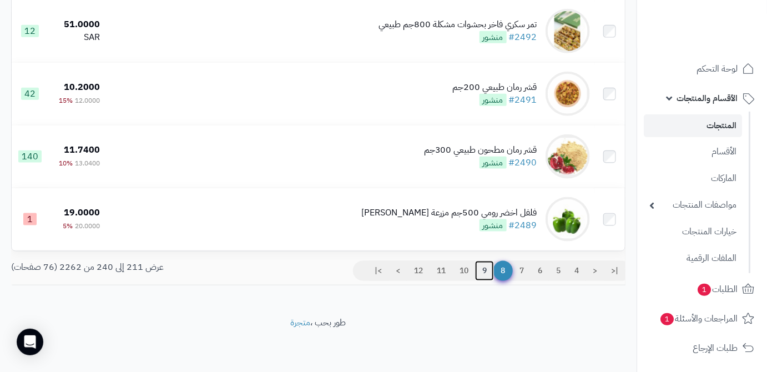
click at [483, 276] on link "9" at bounding box center [484, 271] width 19 height 20
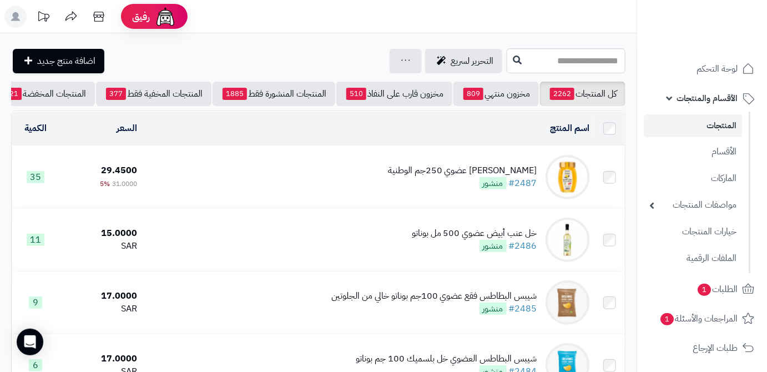
click at [440, 170] on div "عسل اكاسيا عضوي 250جم الوطنية" at bounding box center [462, 170] width 149 height 13
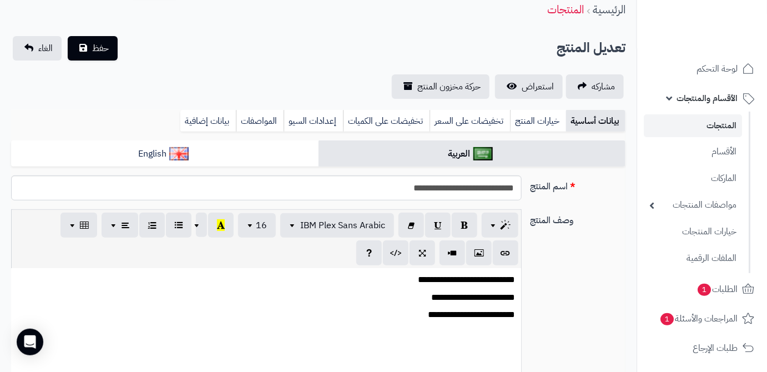
scroll to position [101, 0]
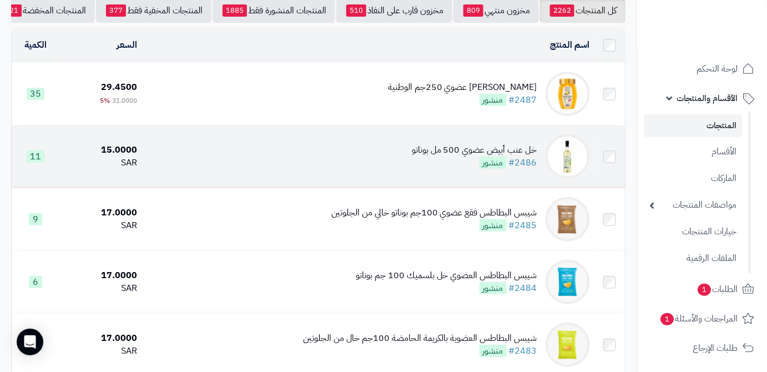
scroll to position [101, 0]
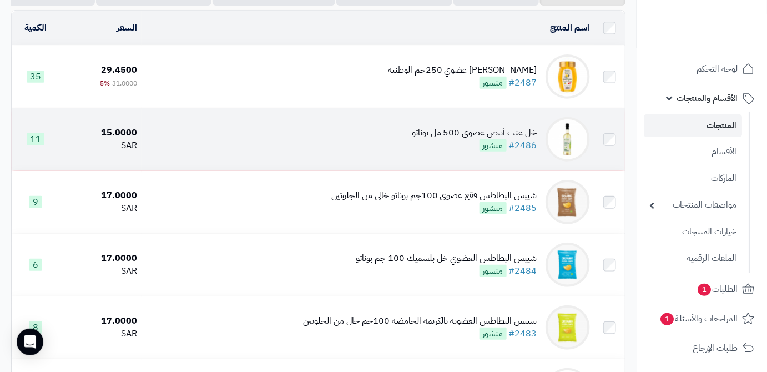
click at [429, 139] on div "خل عنب أبيض عضوي 500 مل بوناتو" at bounding box center [474, 133] width 125 height 13
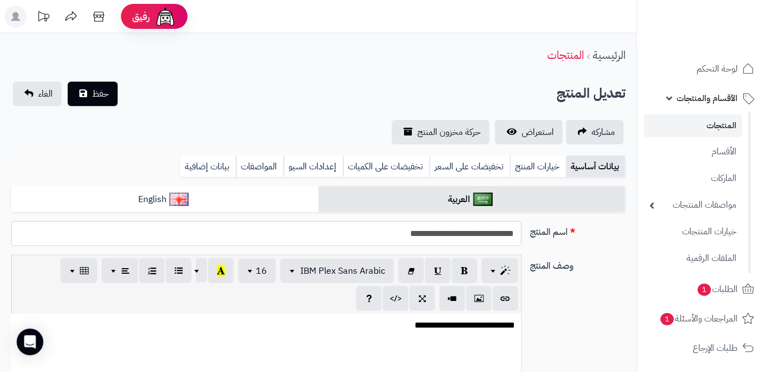
scroll to position [119, 0]
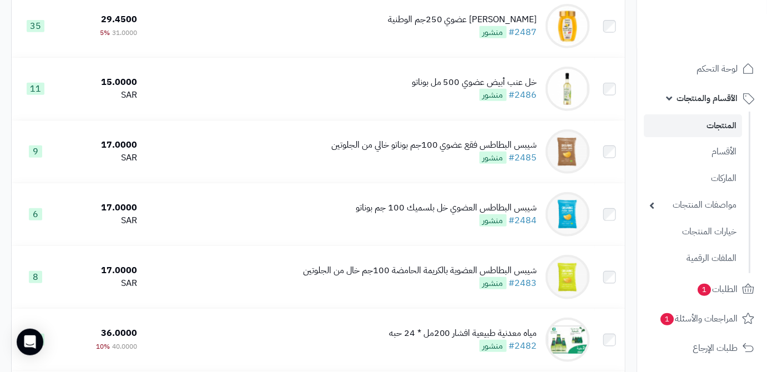
scroll to position [202, 0]
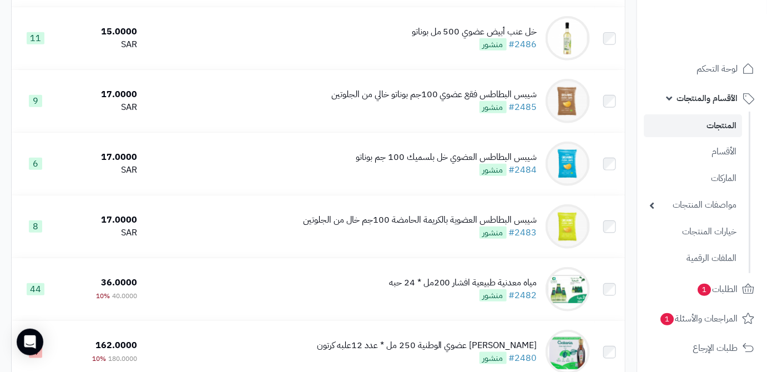
click at [452, 113] on div "شيبس البطاطس فقع عضوي 100جم بوناتو خالي من الجلوتين #2485 منشور" at bounding box center [435, 101] width 206 height 26
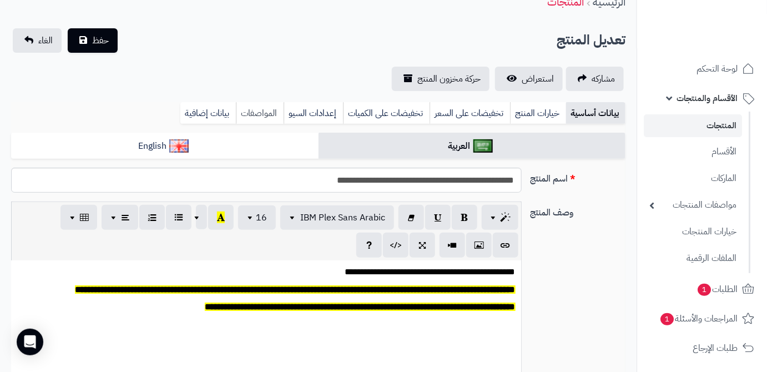
scroll to position [101, 0]
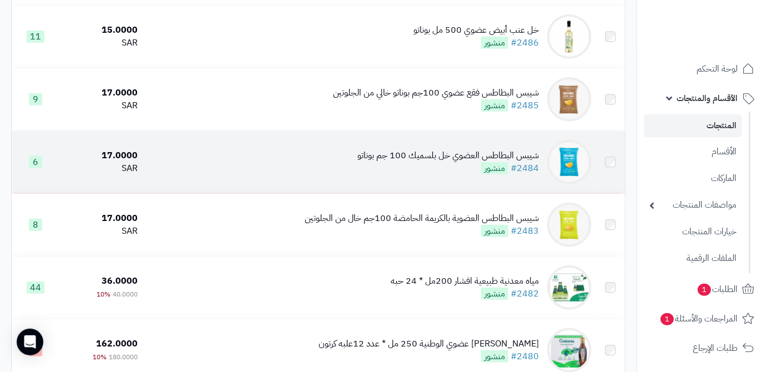
scroll to position [202, 0]
